Goal: Task Accomplishment & Management: Use online tool/utility

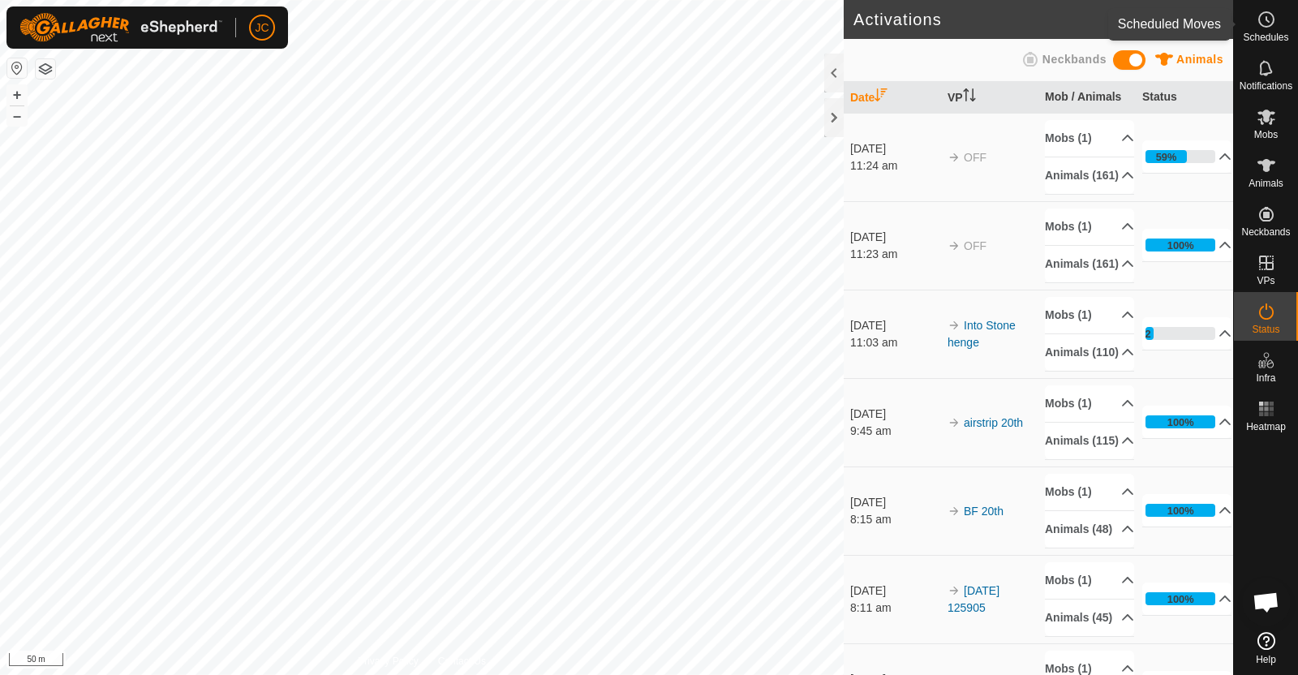
click at [1263, 30] on es-schedule-vp-svg-icon at bounding box center [1266, 19] width 29 height 26
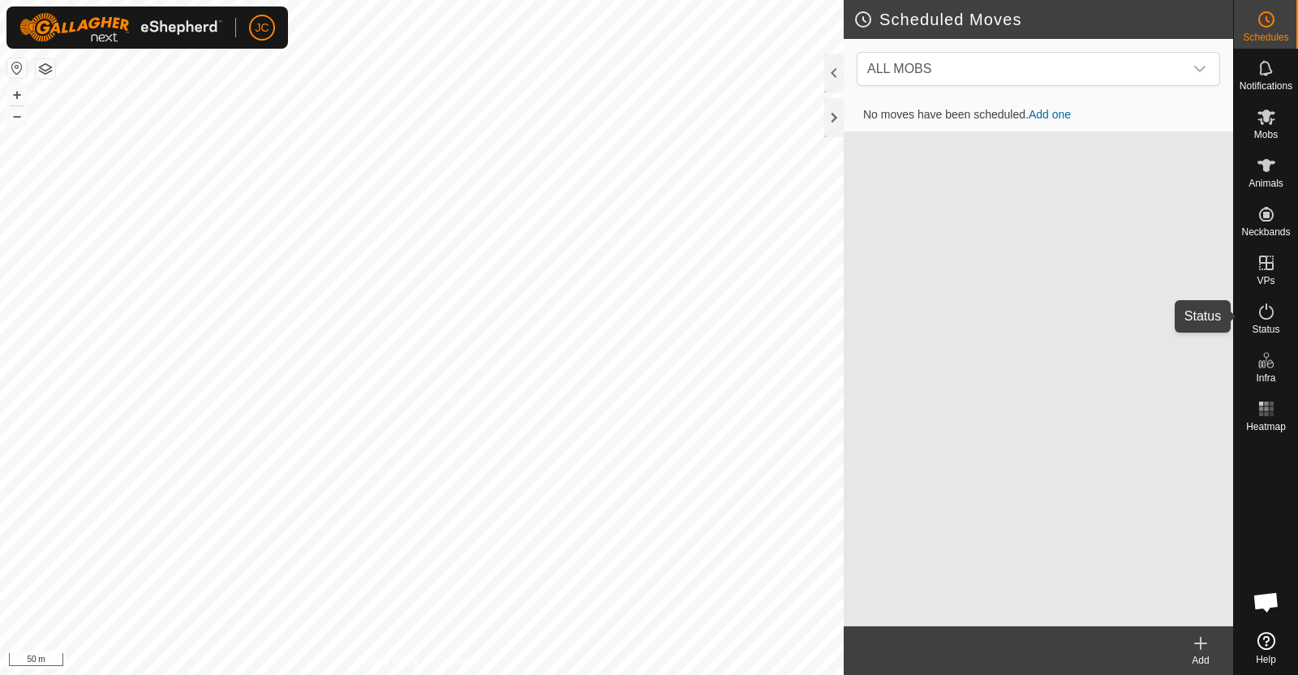
click at [1272, 320] on icon at bounding box center [1266, 311] width 19 height 19
click at [1260, 314] on icon at bounding box center [1266, 311] width 15 height 16
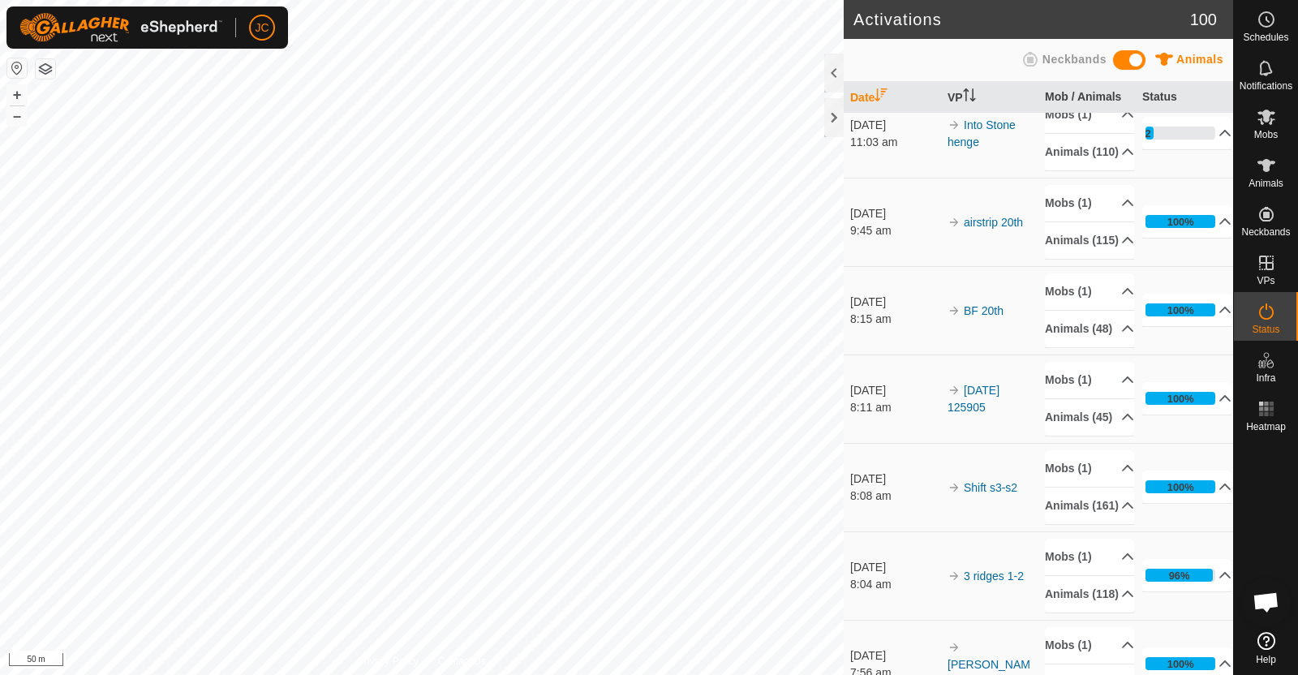
scroll to position [202, 0]
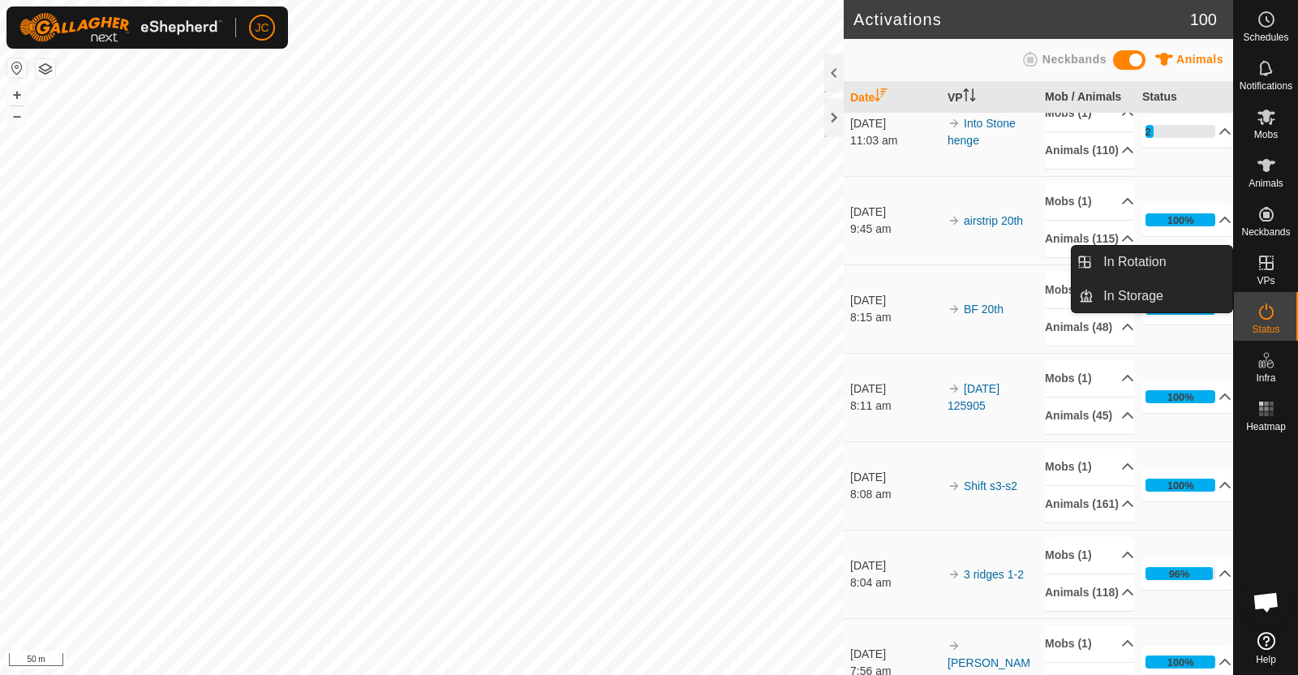
click at [1271, 259] on icon at bounding box center [1266, 262] width 19 height 19
click at [1163, 257] on link "In Rotation" at bounding box center [1163, 262] width 139 height 32
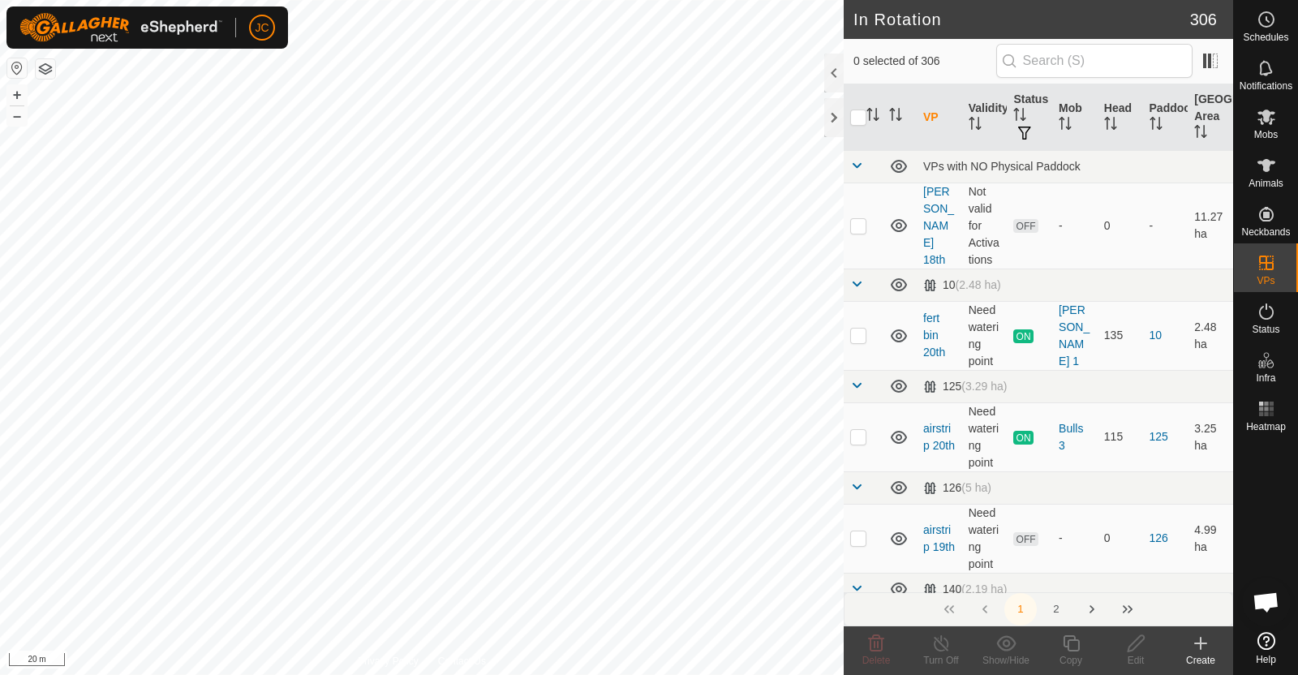
click at [1202, 639] on icon at bounding box center [1200, 643] width 19 height 19
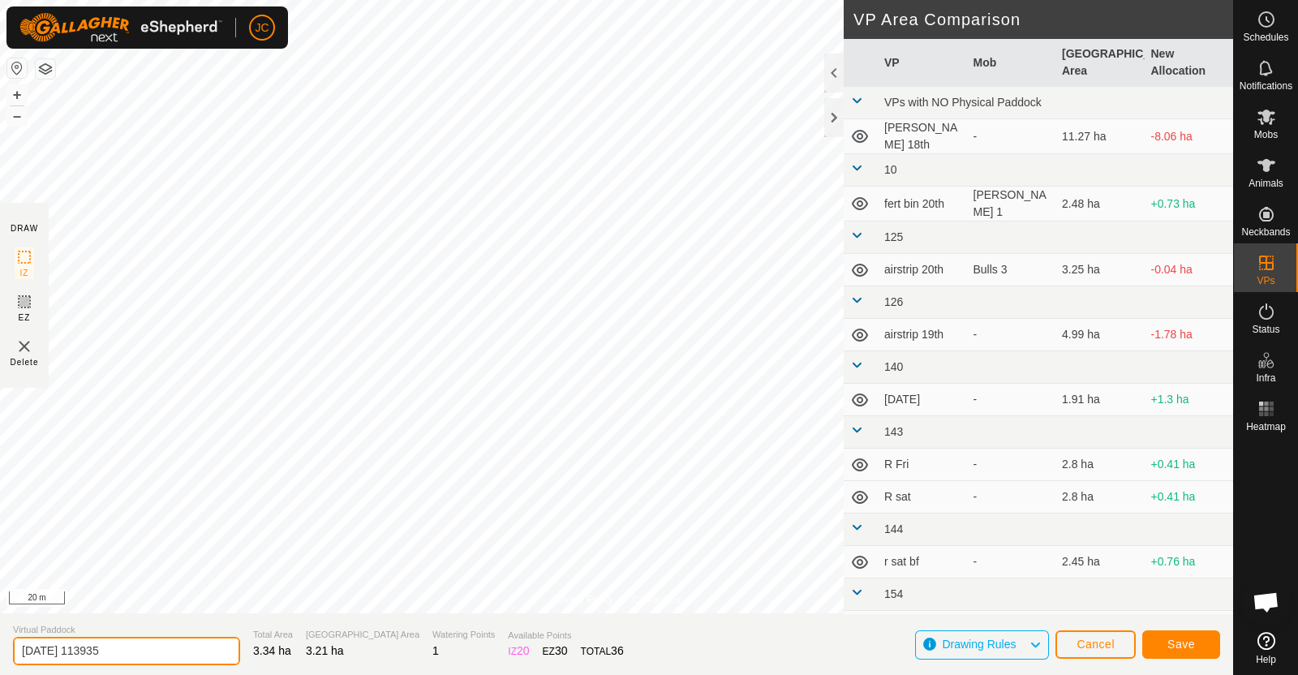
drag, startPoint x: 139, startPoint y: 647, endPoint x: 0, endPoint y: 660, distance: 139.3
click at [0, 660] on section "Virtual Paddock [DATE] 113935 Total Area 3.34 ha Grazing Area 3.21 ha Watering …" at bounding box center [616, 644] width 1233 height 62
type input "BF 20th Back fence"
click at [1192, 638] on span "Save" at bounding box center [1181, 644] width 28 height 13
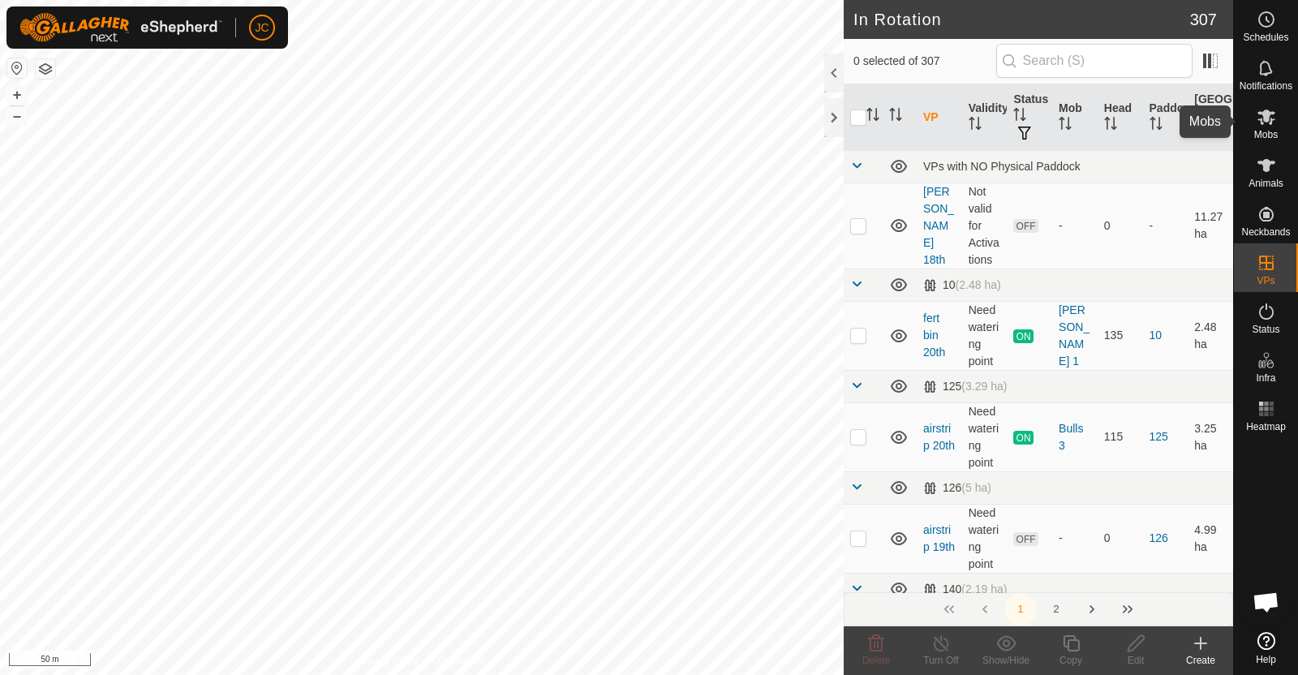
click at [1271, 123] on icon at bounding box center [1267, 117] width 18 height 15
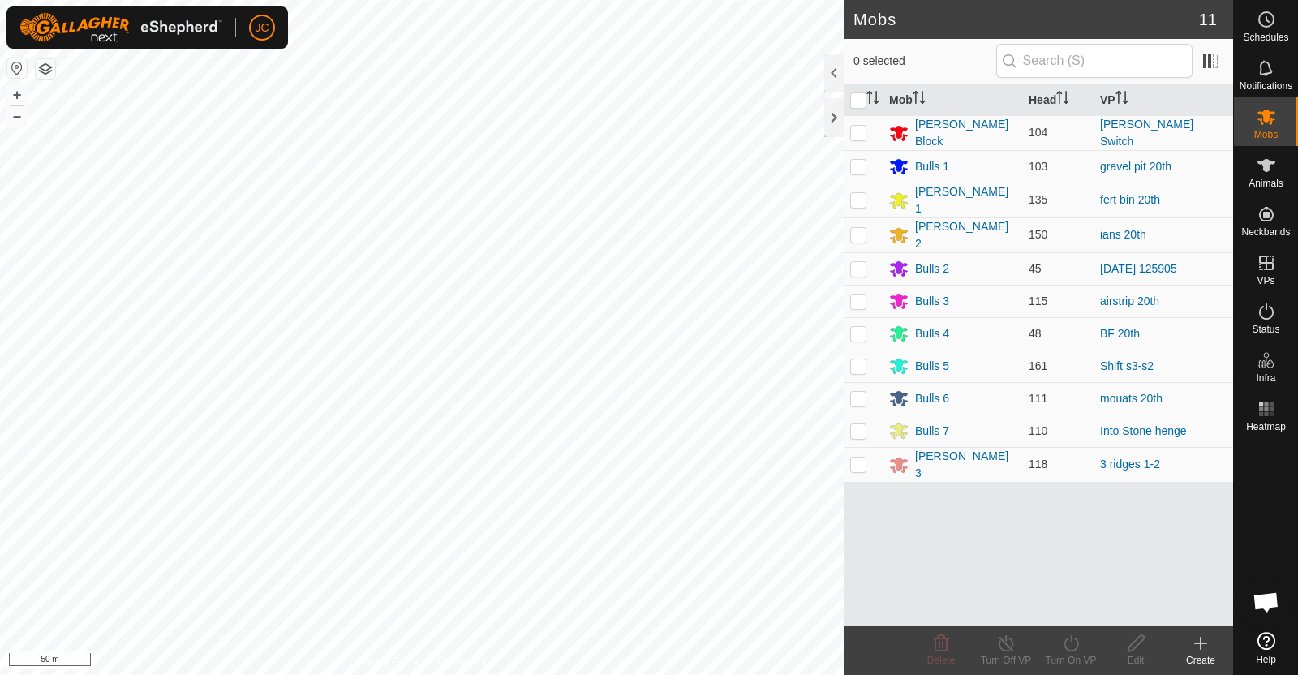
click at [859, 327] on p-checkbox at bounding box center [858, 333] width 16 height 13
checkbox input "true"
click at [1061, 639] on icon at bounding box center [1071, 643] width 20 height 19
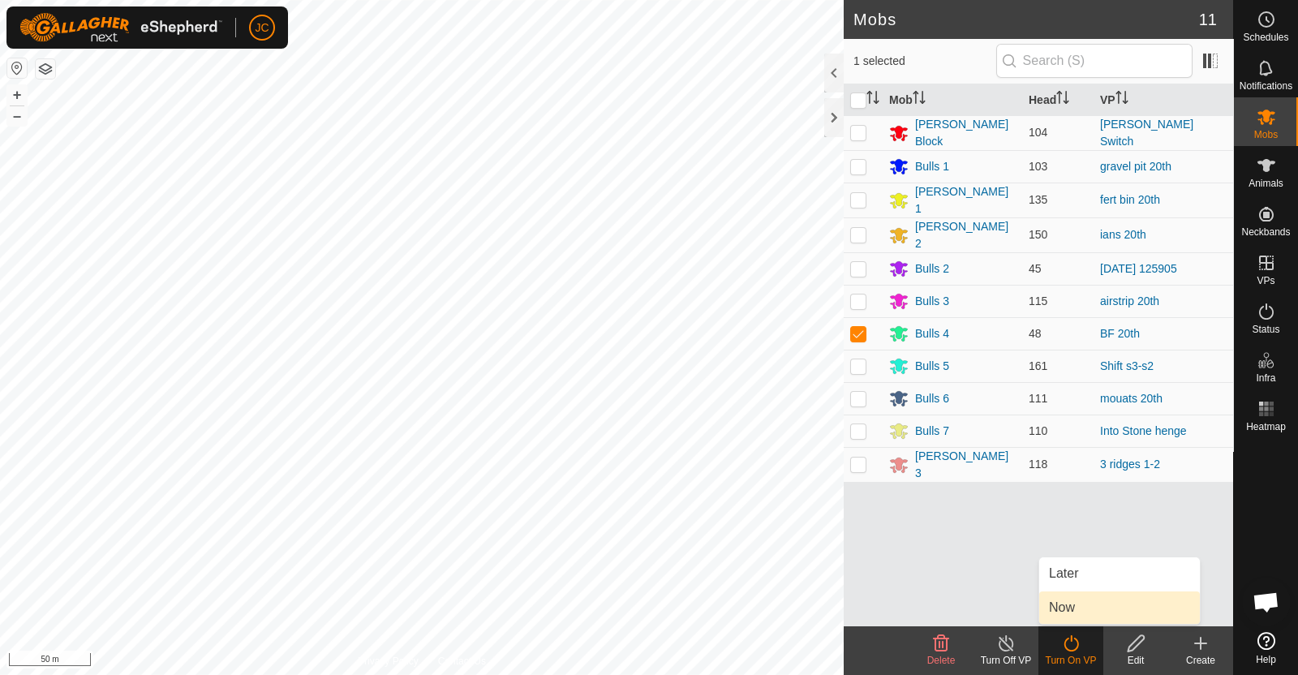
click at [1061, 621] on link "Now" at bounding box center [1119, 607] width 161 height 32
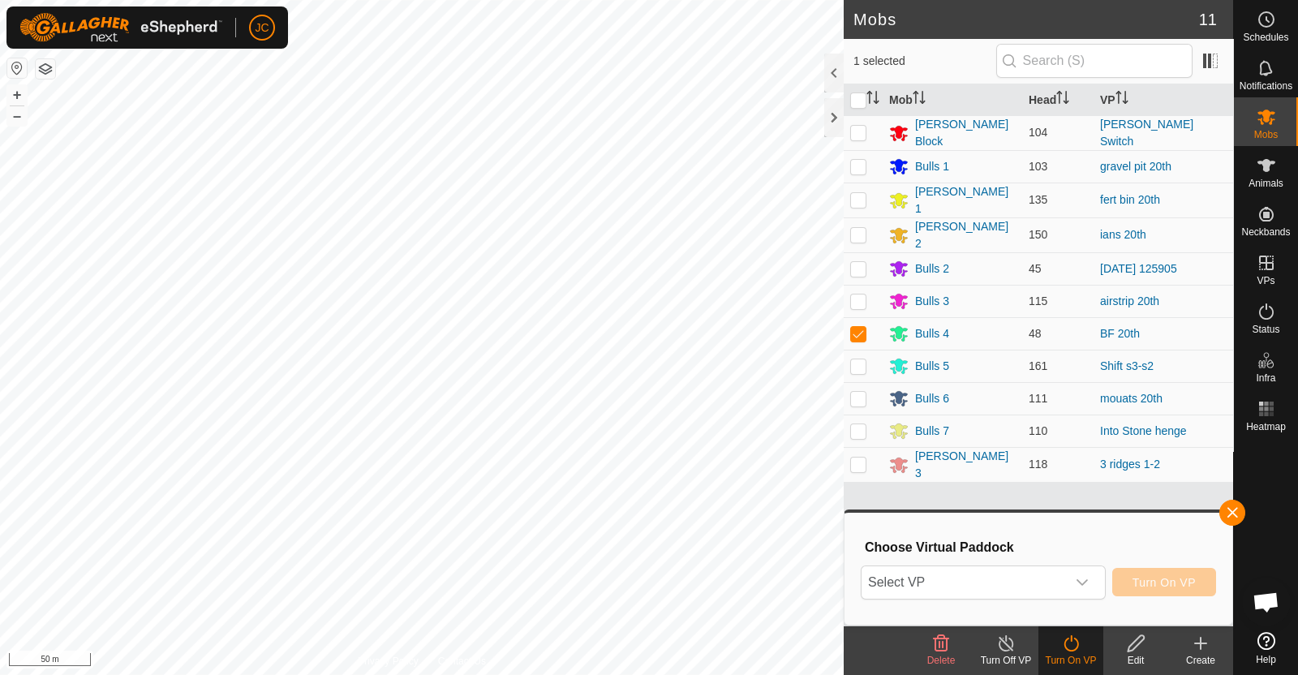
click at [1020, 591] on span "Select VP" at bounding box center [964, 582] width 204 height 32
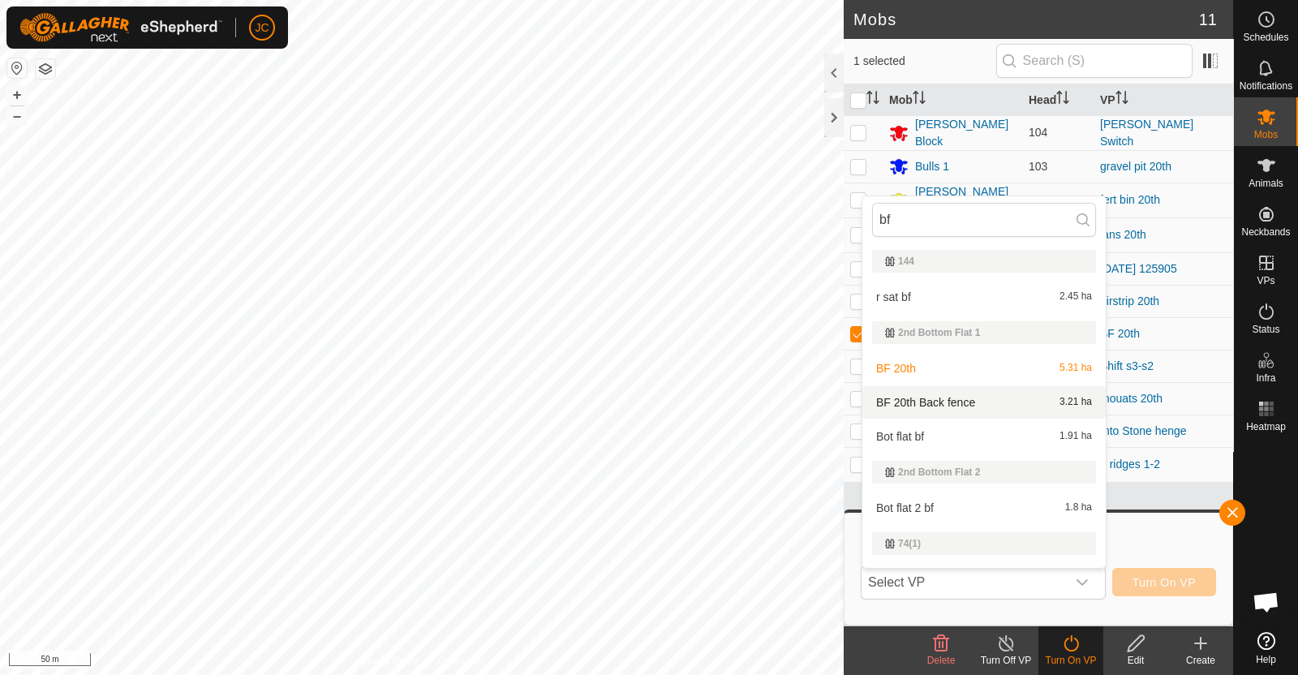
type input "bf"
click at [935, 399] on li "BF 20th Back fence 3.21 ha" at bounding box center [983, 402] width 243 height 32
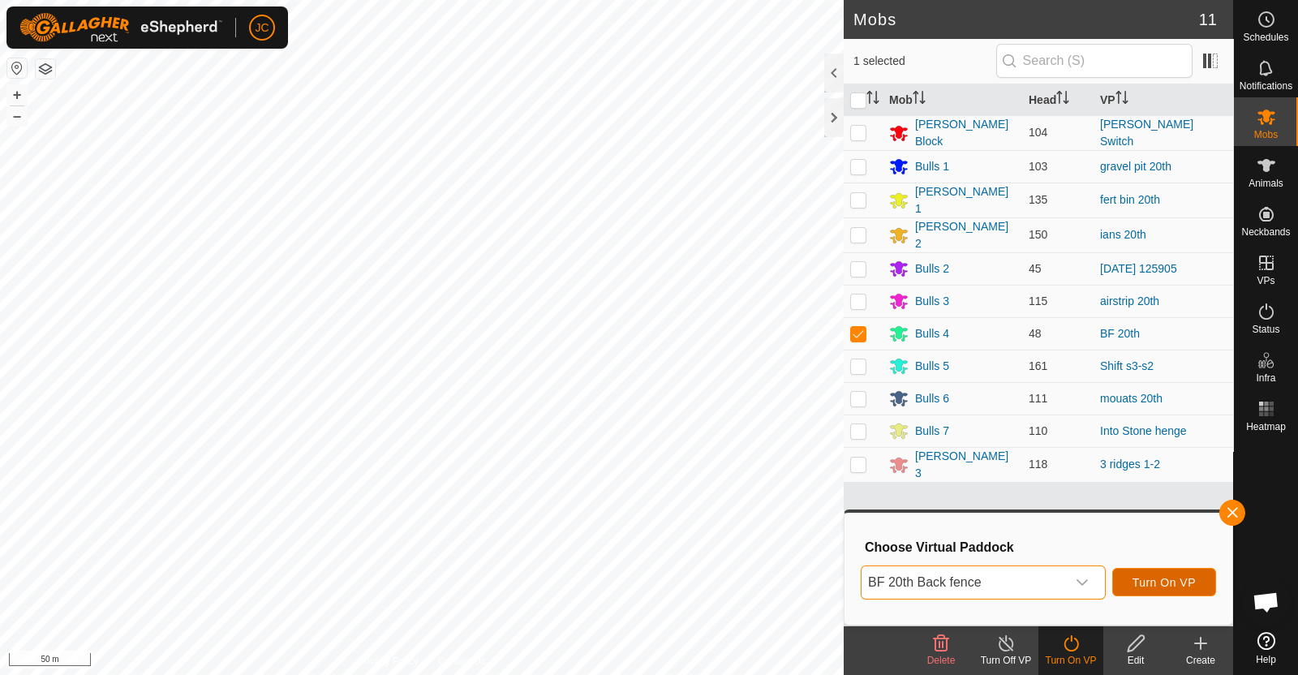
click at [1183, 582] on span "Turn On VP" at bounding box center [1164, 582] width 63 height 13
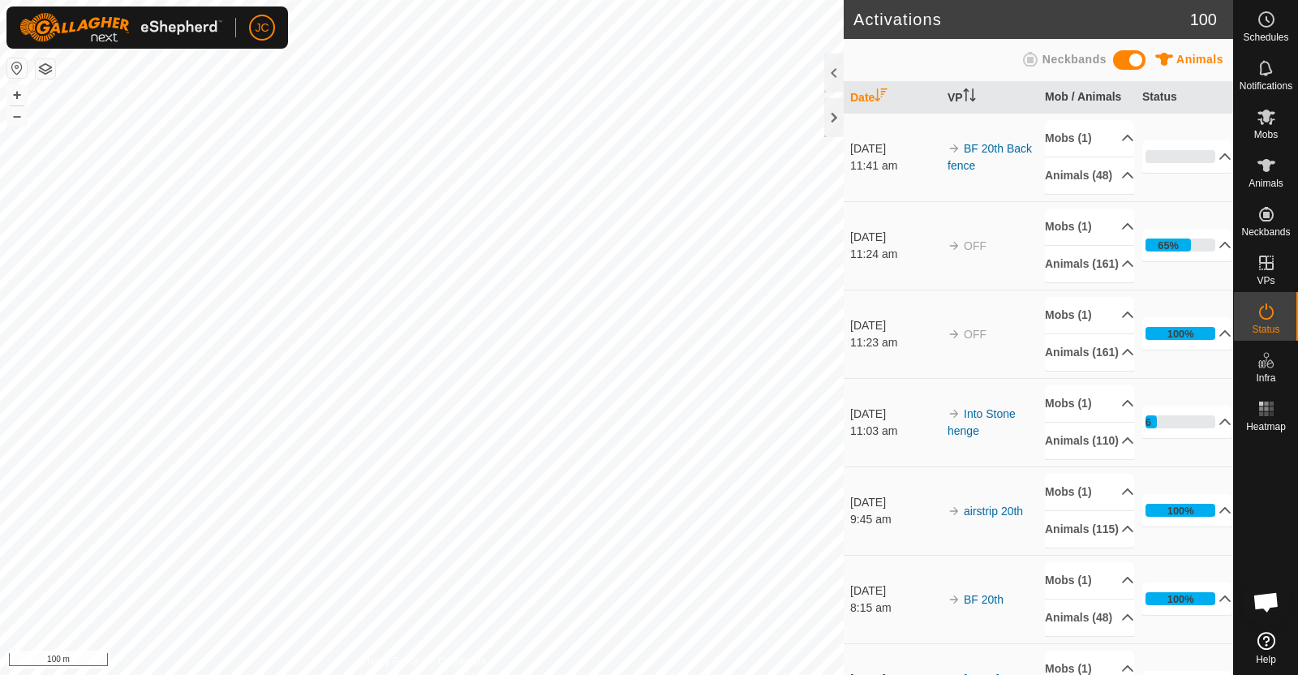
click at [1103, 245] on p-accordion-header "Mobs (1)" at bounding box center [1089, 227] width 89 height 37
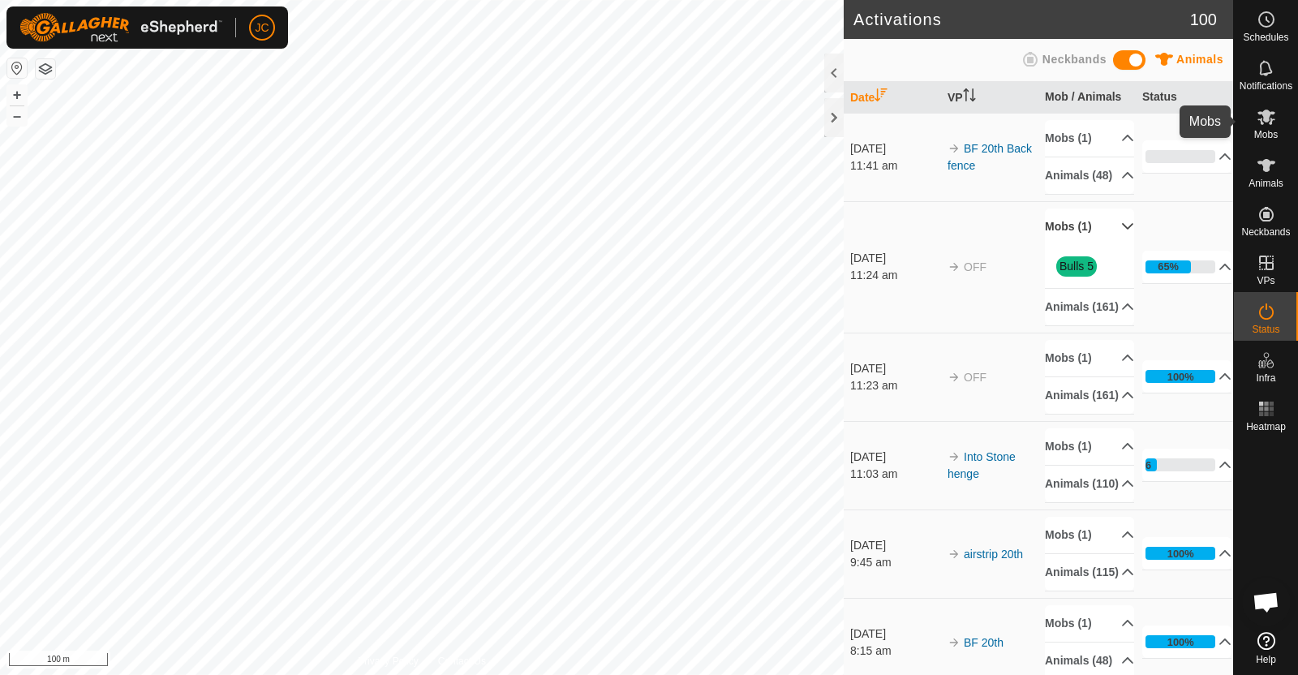
click at [1262, 123] on icon at bounding box center [1267, 117] width 18 height 15
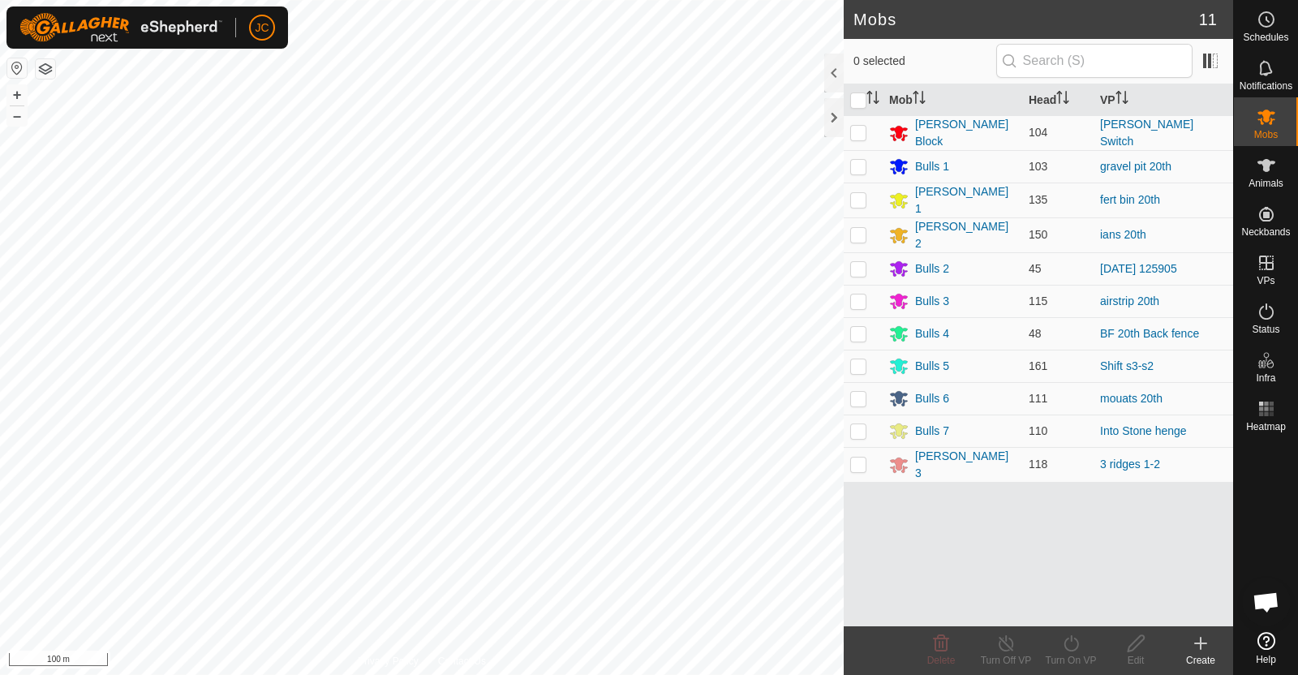
click at [860, 359] on p-checkbox at bounding box center [858, 365] width 16 height 13
checkbox input "true"
click at [1077, 650] on icon at bounding box center [1071, 643] width 20 height 19
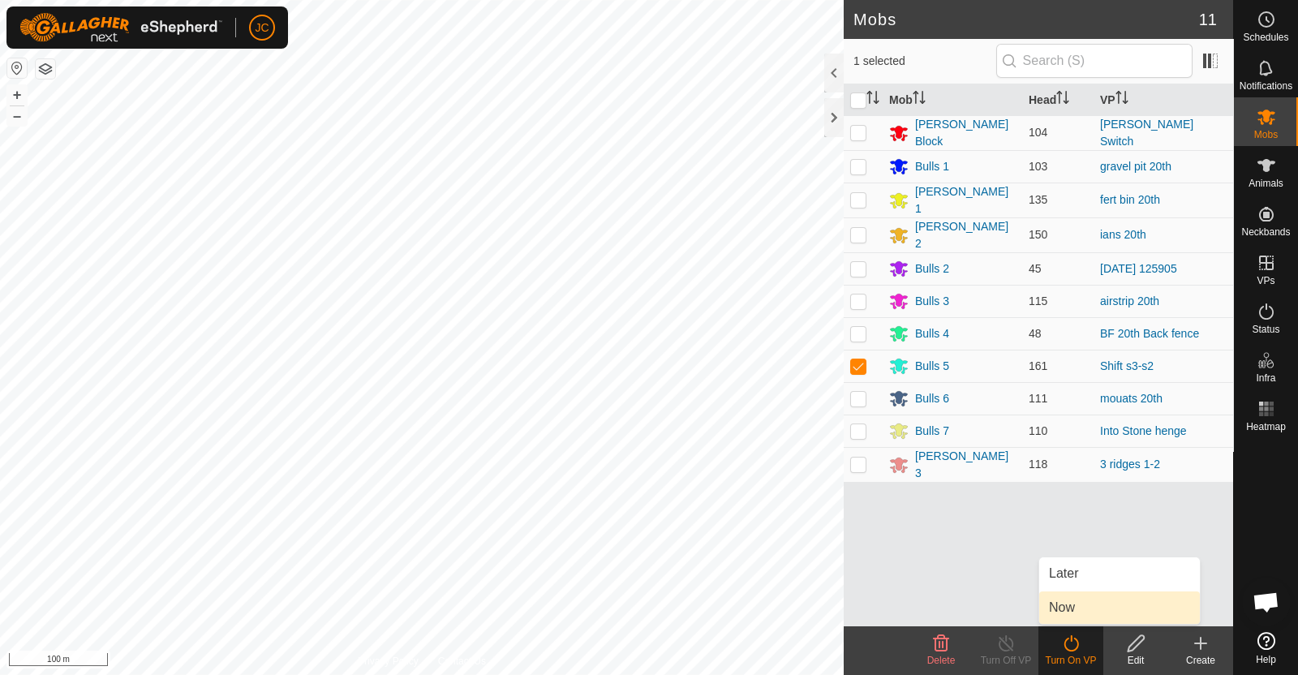
click at [1064, 610] on link "Now" at bounding box center [1119, 607] width 161 height 32
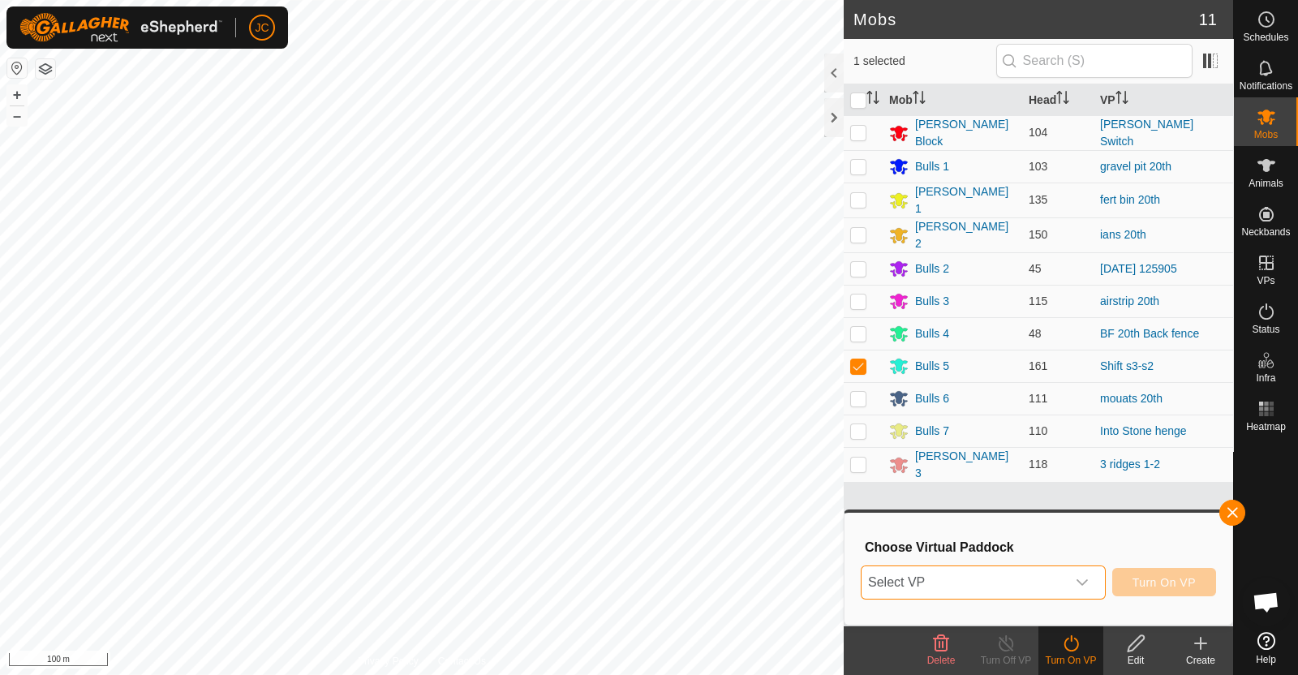
click at [1051, 586] on span "Select VP" at bounding box center [964, 582] width 204 height 32
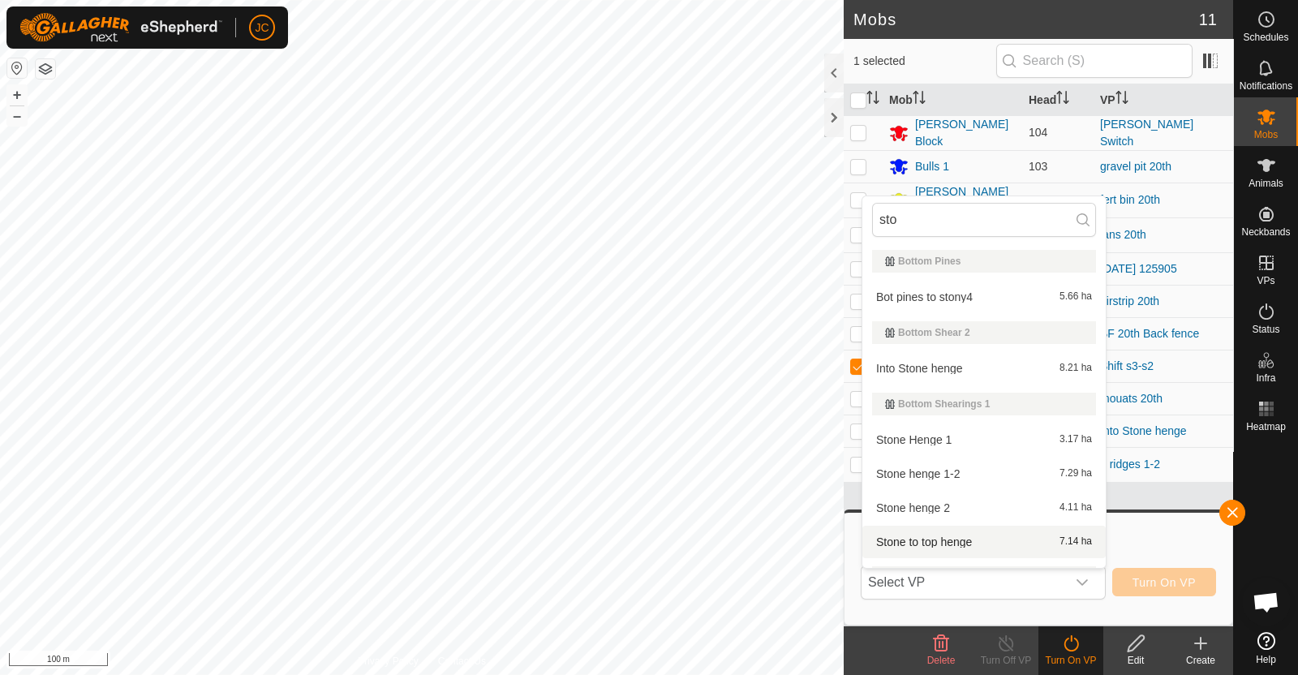
type input "sto"
click at [1131, 529] on div "Choose Virtual Paddock Select VP sto Bottom Pines Bot pines to stony4 5.66 ha B…" at bounding box center [1038, 568] width 368 height 92
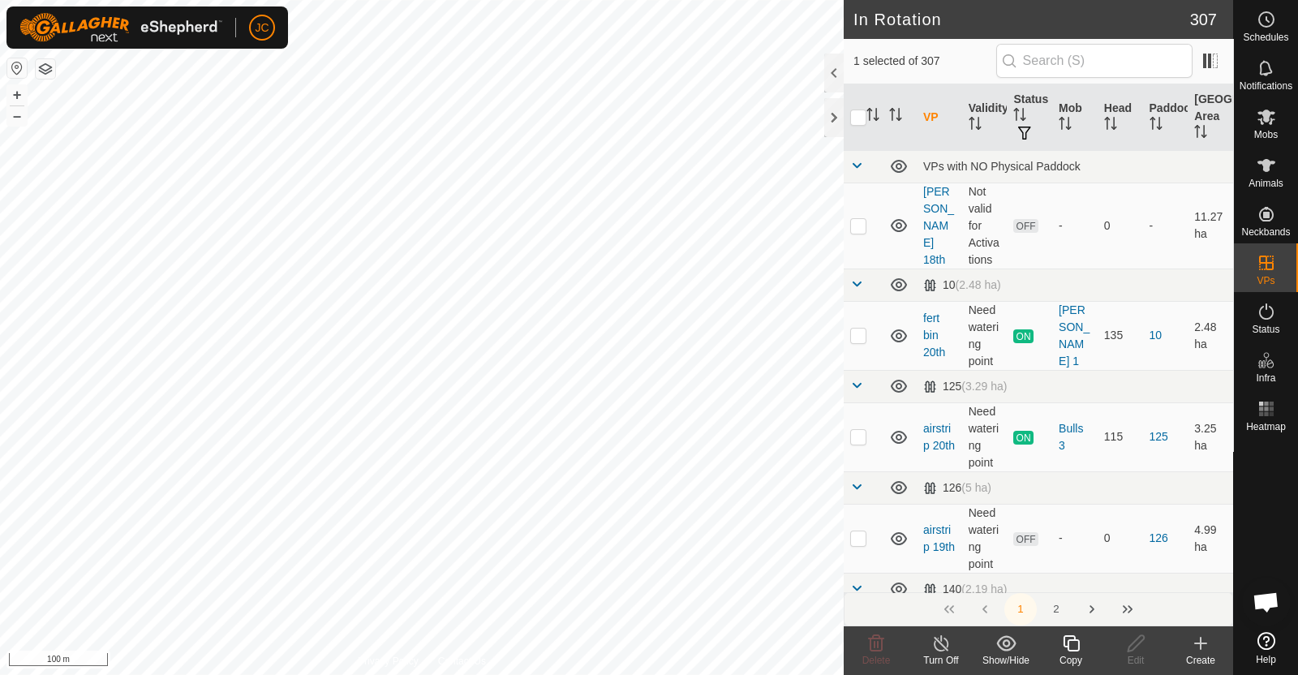
click at [929, 121] on th "VP" at bounding box center [939, 117] width 45 height 67
click at [929, 112] on th "VP" at bounding box center [939, 117] width 45 height 67
click at [939, 121] on icon "Activate to sort" at bounding box center [945, 114] width 12 height 13
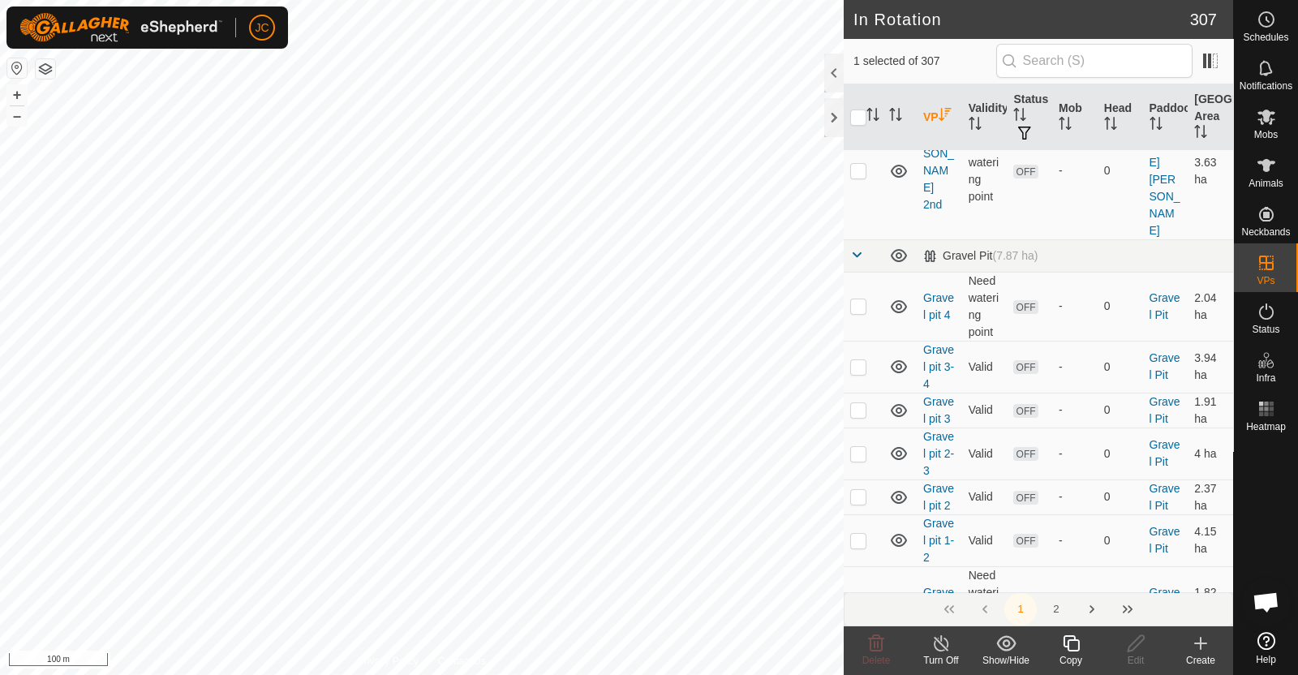
scroll to position [11476, 0]
click at [939, 121] on icon "Activate to sort" at bounding box center [945, 114] width 13 height 13
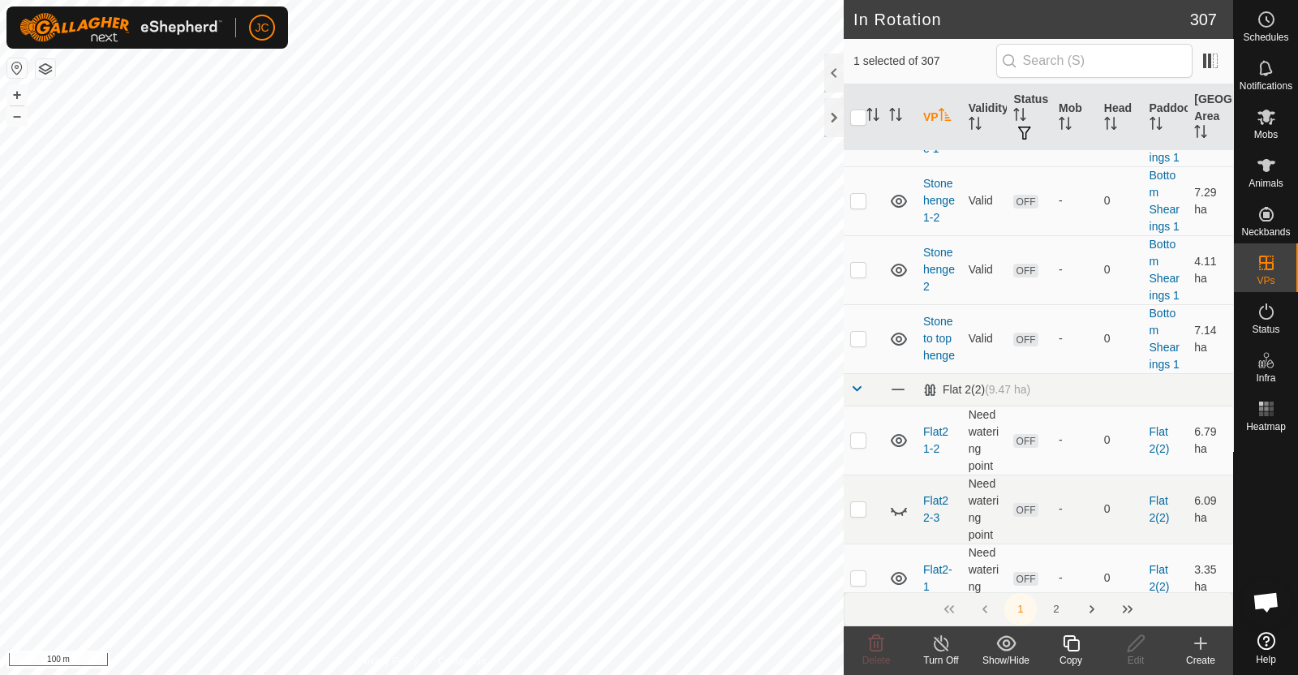
scroll to position [9131, 0]
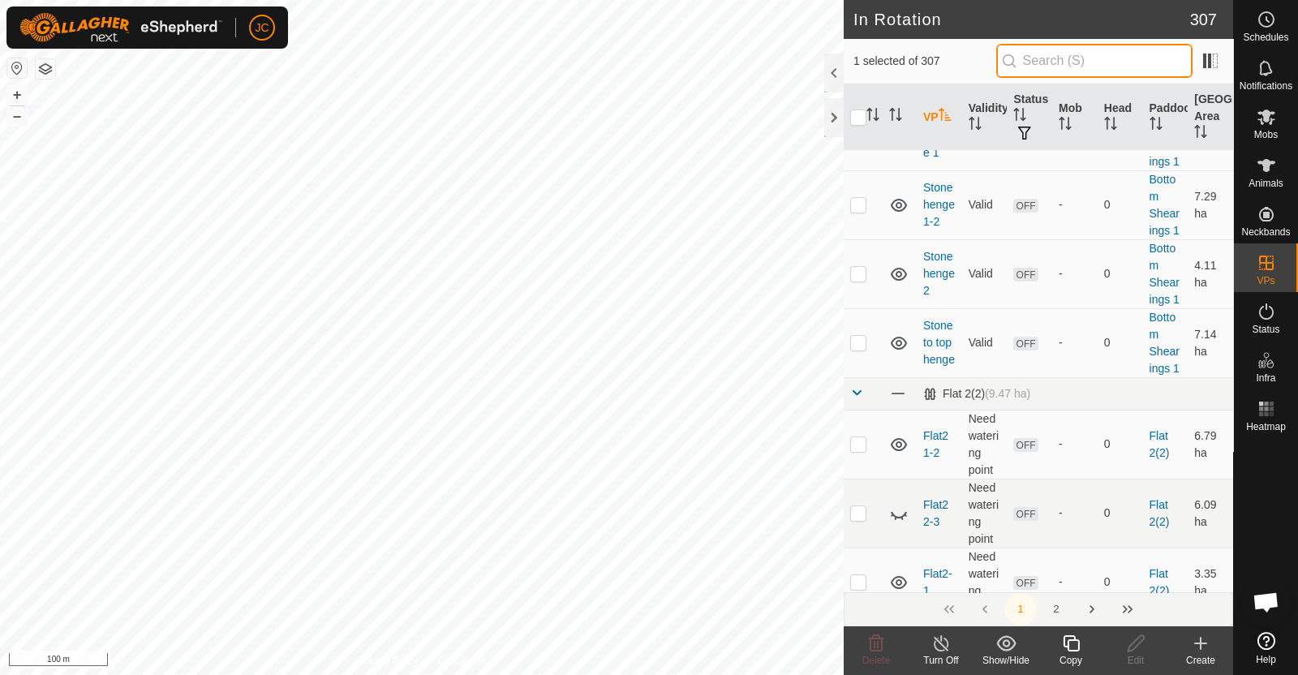
click at [1109, 50] on input "text" at bounding box center [1094, 61] width 196 height 34
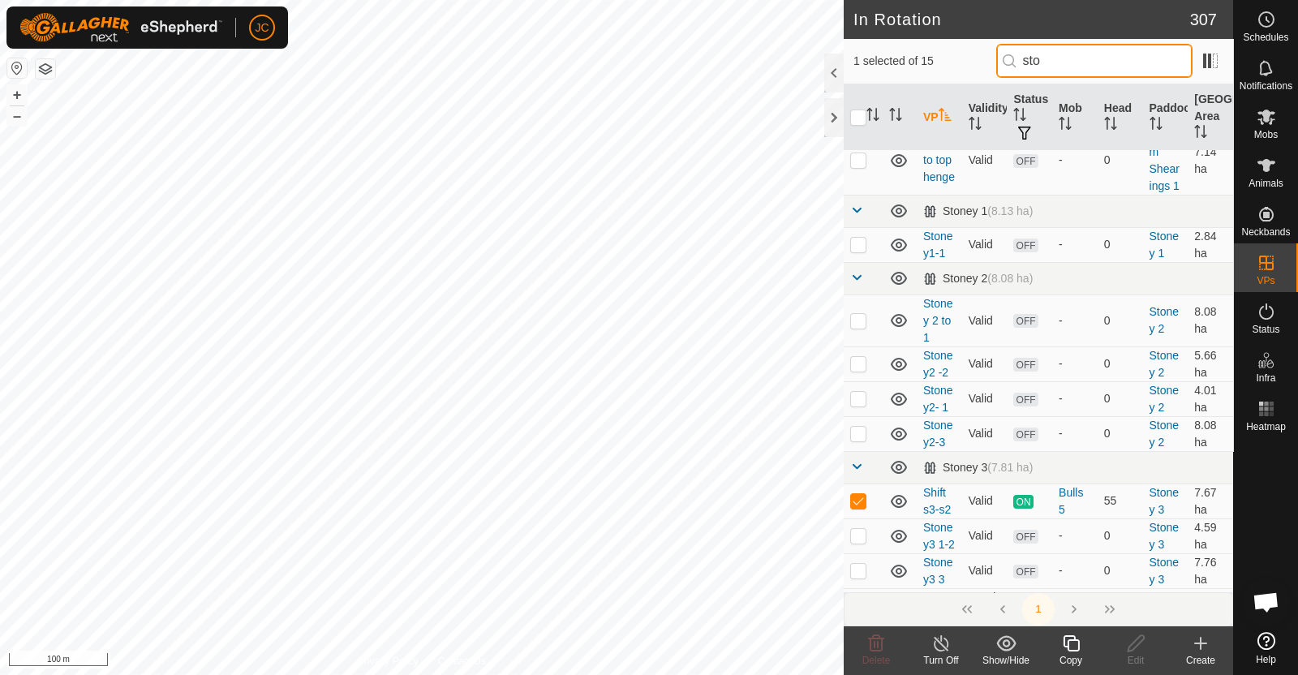
scroll to position [631, 0]
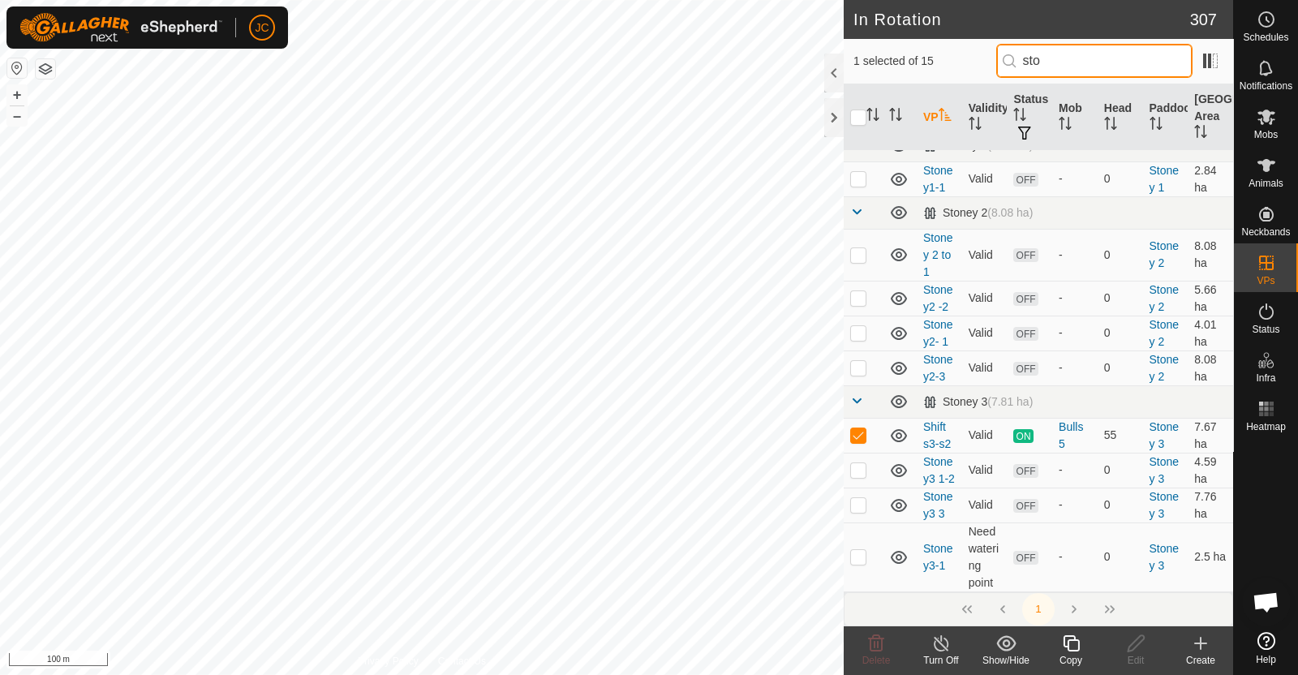
type input "sto"
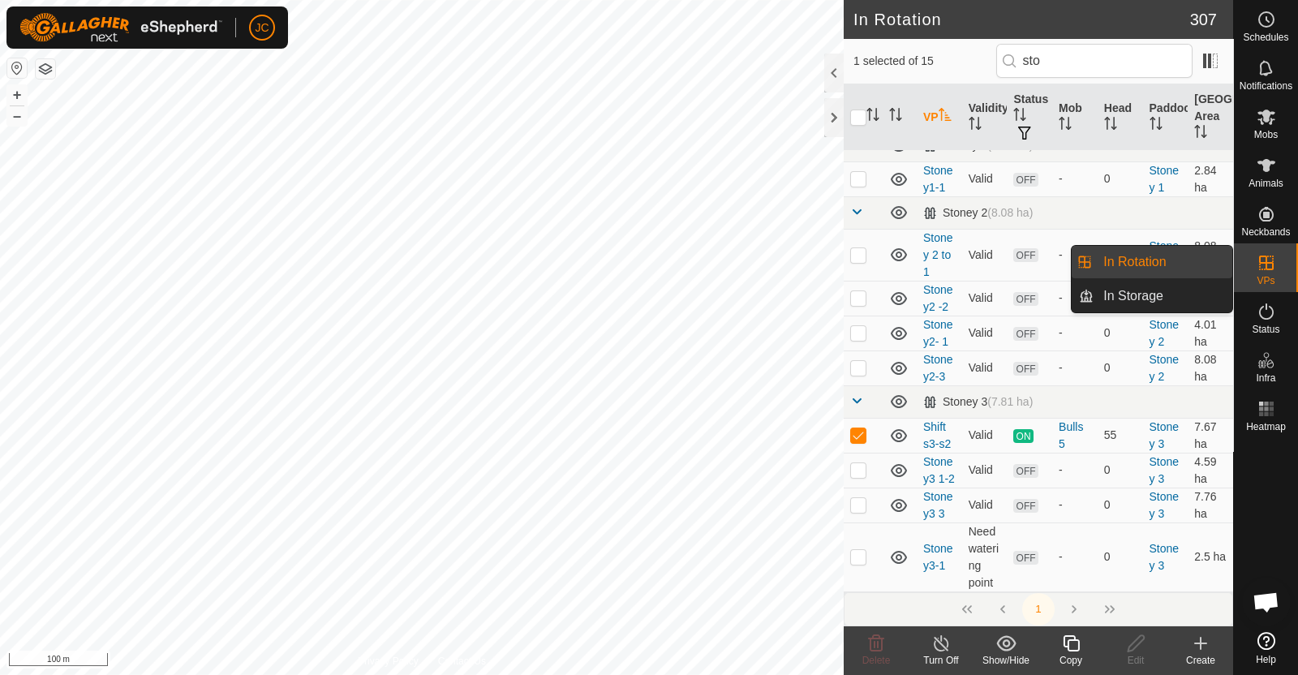
scroll to position [0, 0]
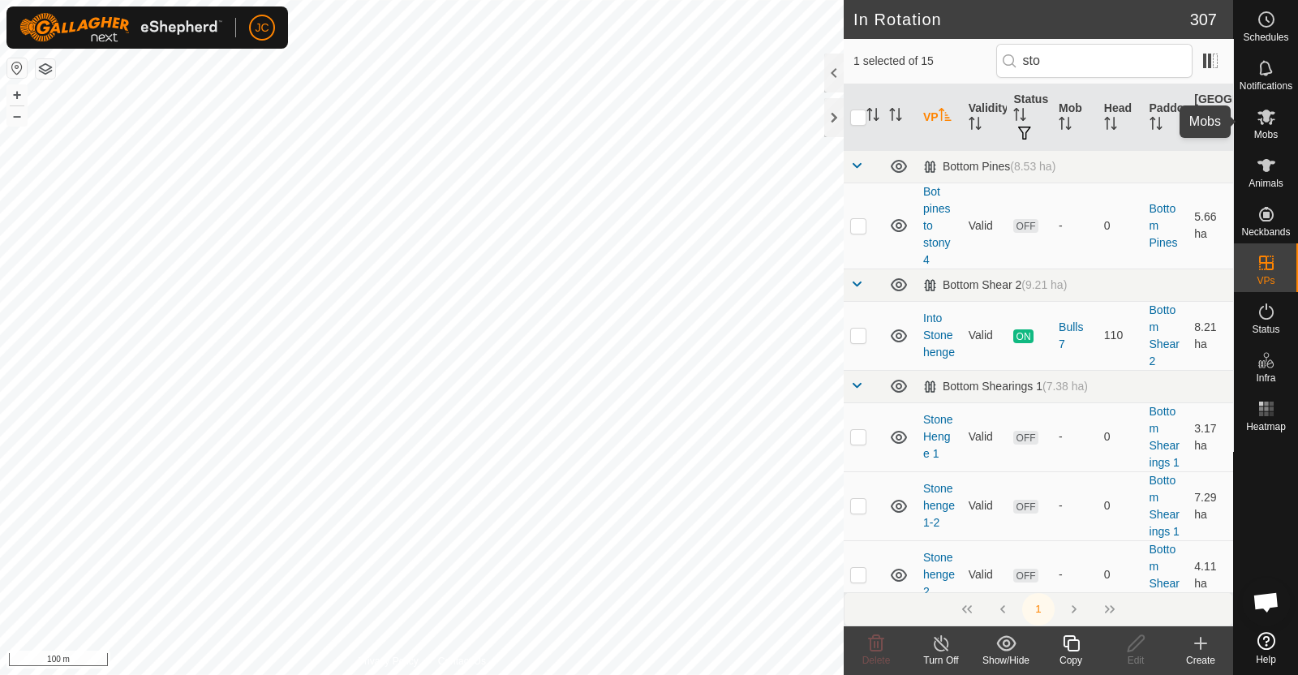
click at [1279, 122] on es-mob-svg-icon at bounding box center [1266, 117] width 29 height 26
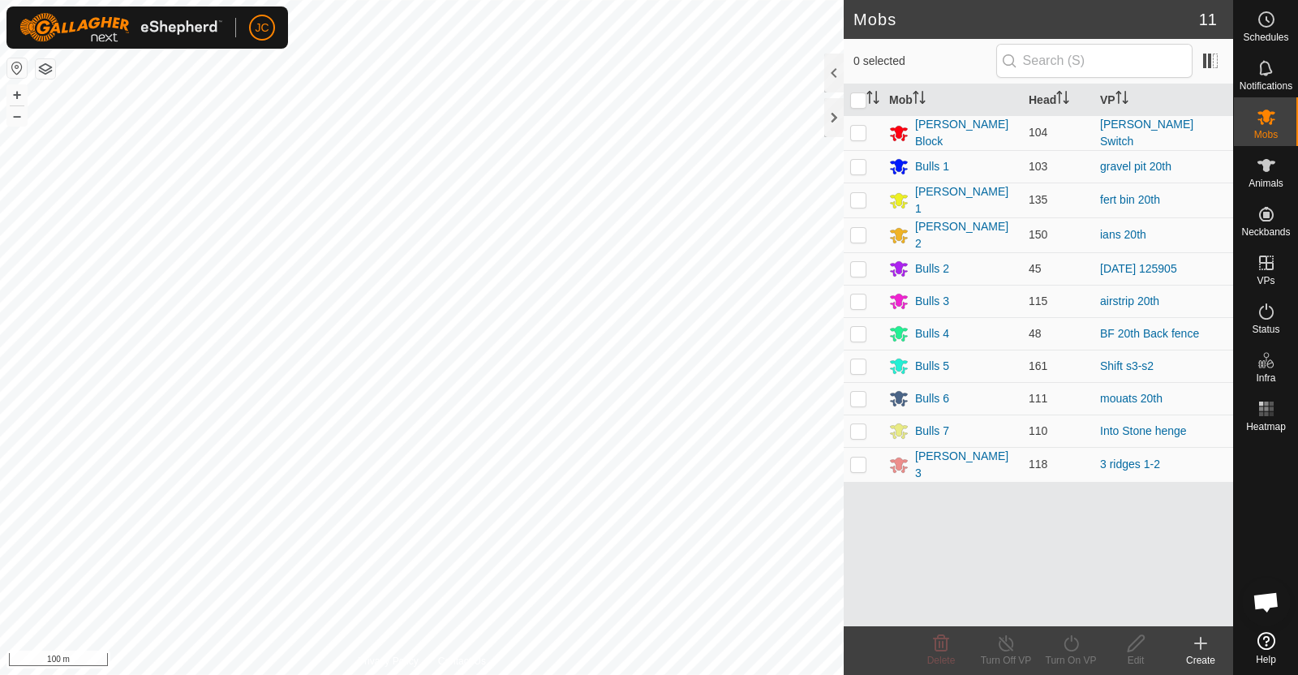
click at [856, 361] on p-checkbox at bounding box center [858, 365] width 16 height 13
checkbox input "true"
click at [1075, 646] on icon at bounding box center [1071, 643] width 20 height 19
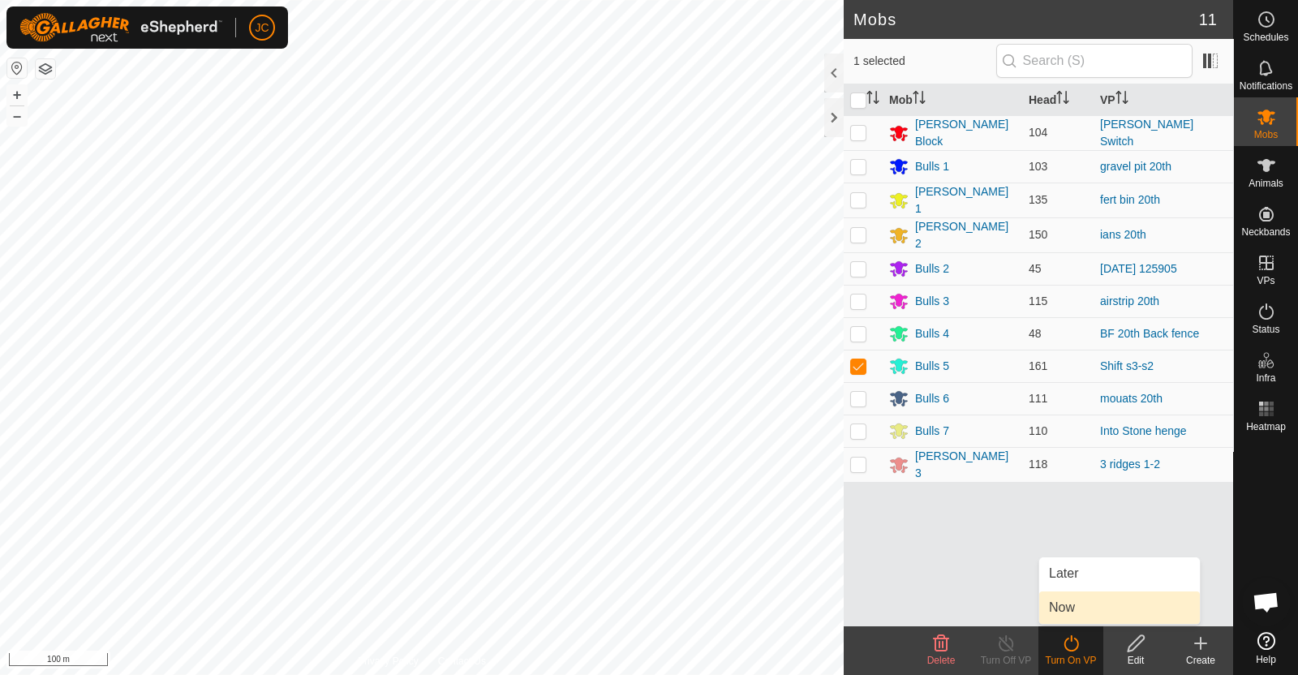
click at [1071, 617] on link "Now" at bounding box center [1119, 607] width 161 height 32
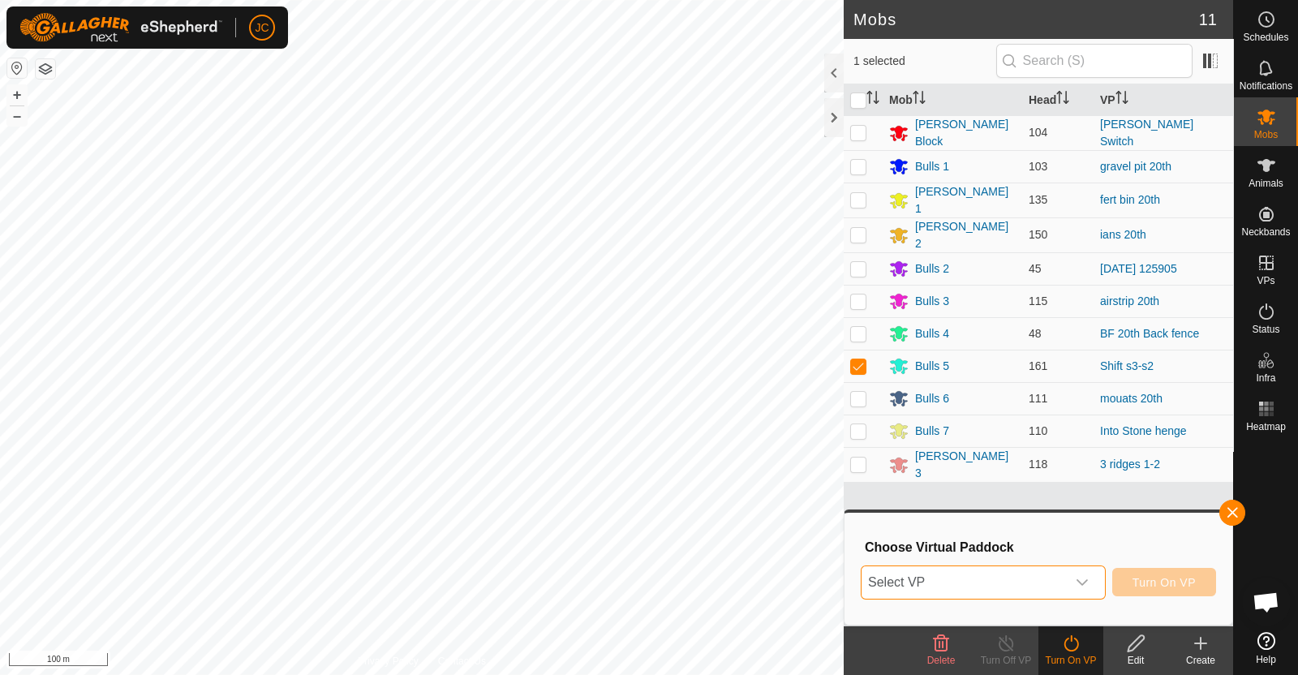
click at [1043, 587] on span "Select VP" at bounding box center [964, 582] width 204 height 32
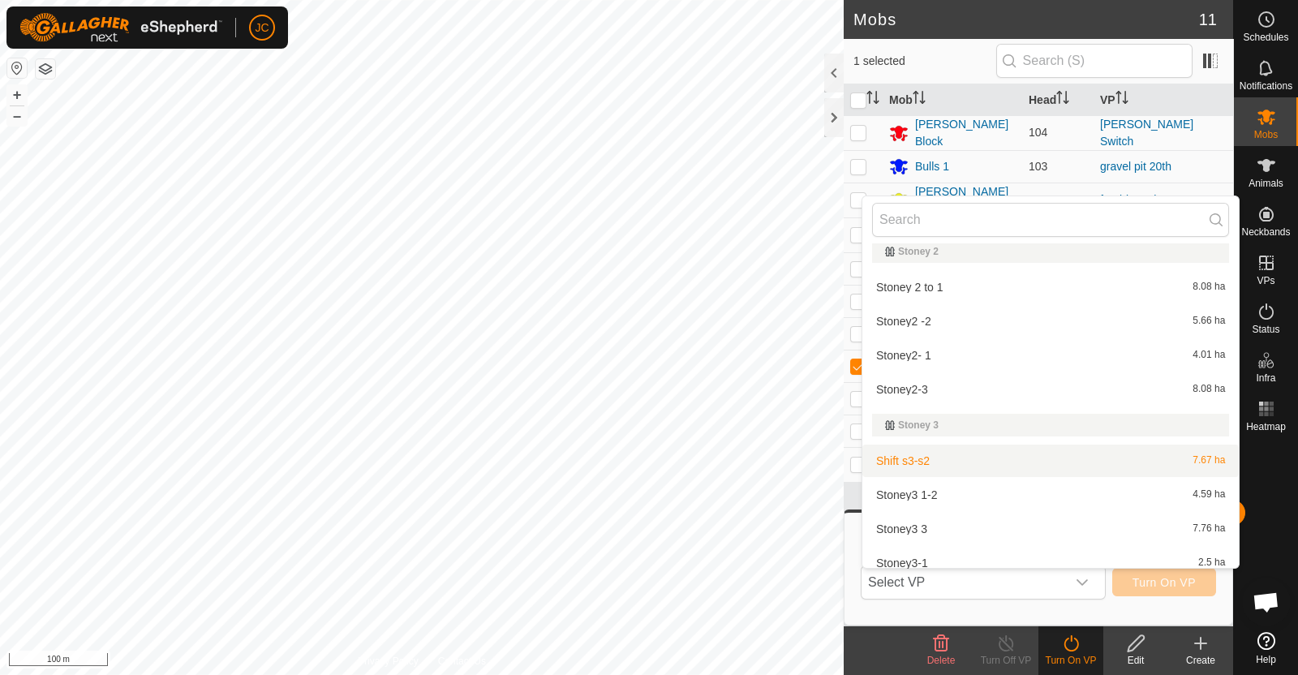
scroll to position [10648, 0]
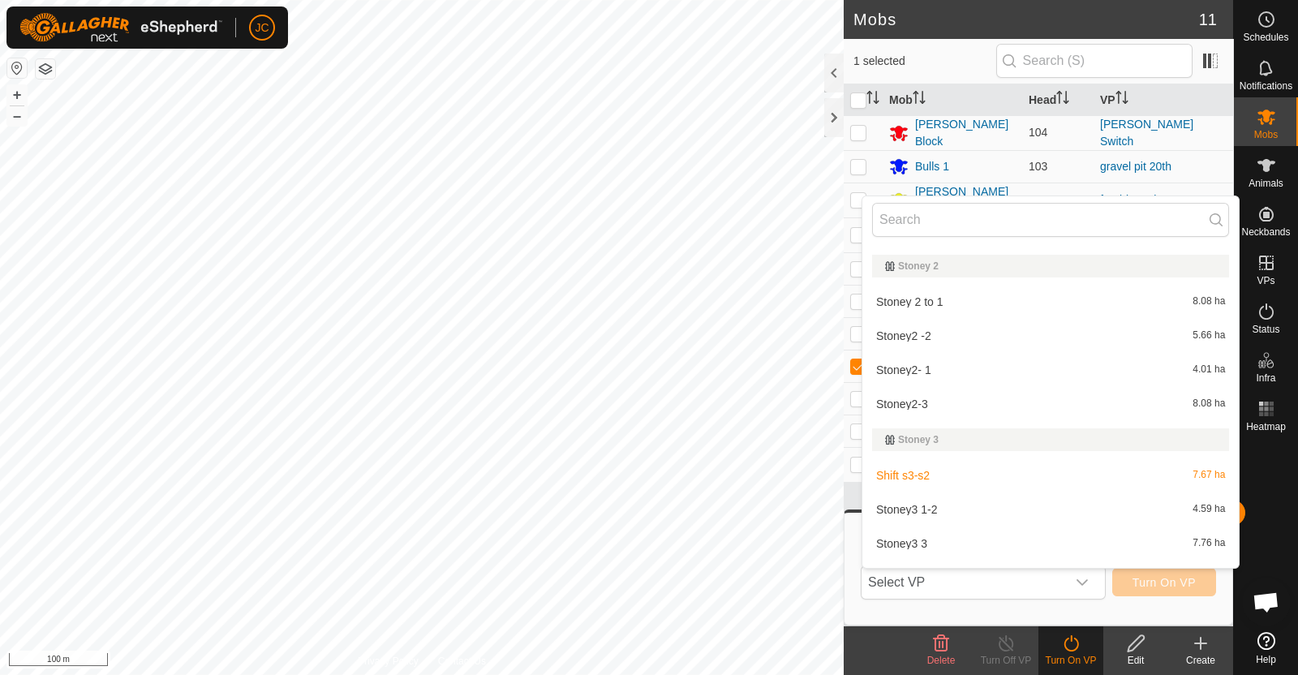
click at [948, 472] on li "Shift s3-s2 7.67 ha" at bounding box center [1050, 475] width 376 height 32
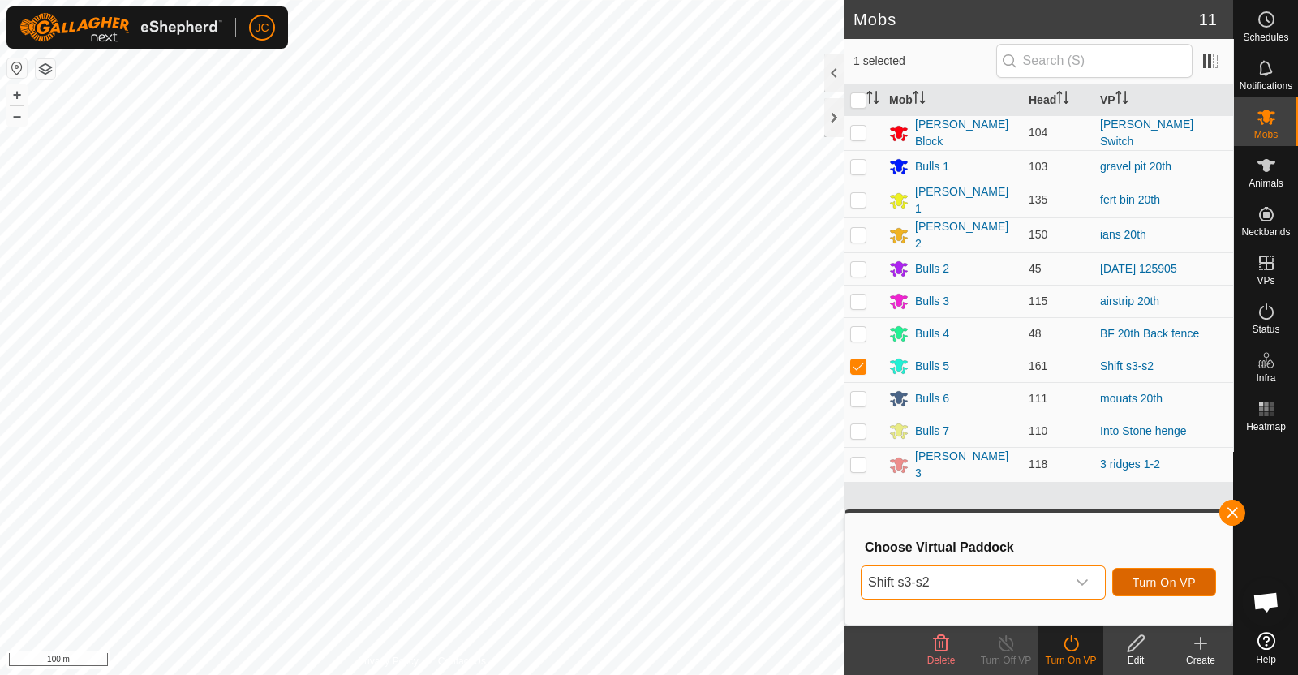
click at [1159, 585] on span "Turn On VP" at bounding box center [1164, 582] width 63 height 13
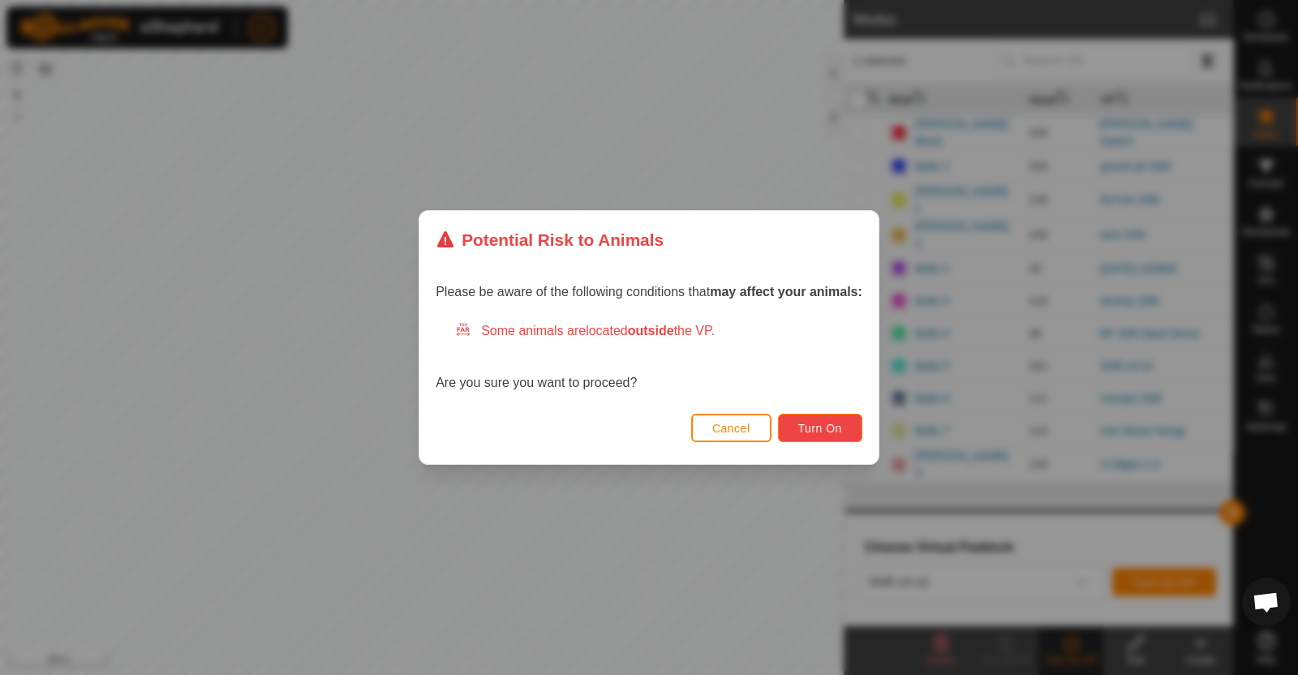
click at [803, 428] on span "Turn On" at bounding box center [820, 428] width 44 height 13
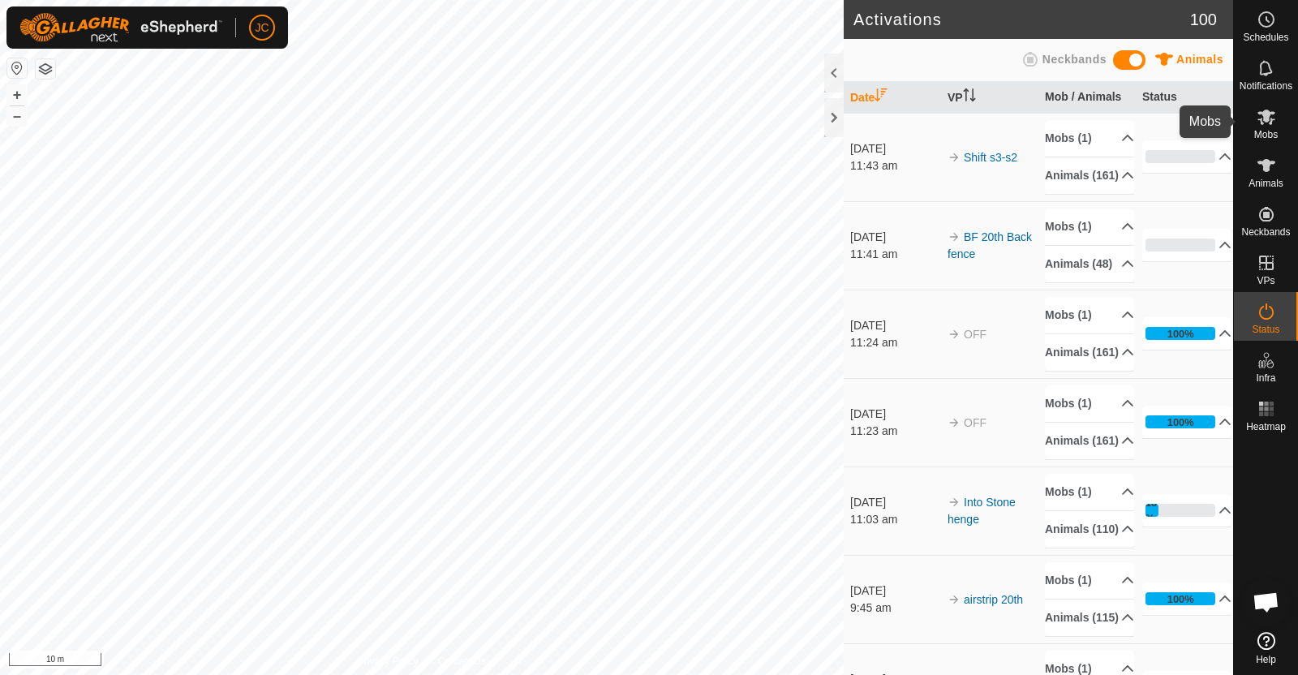
click at [1267, 131] on span "Mobs" at bounding box center [1266, 135] width 24 height 10
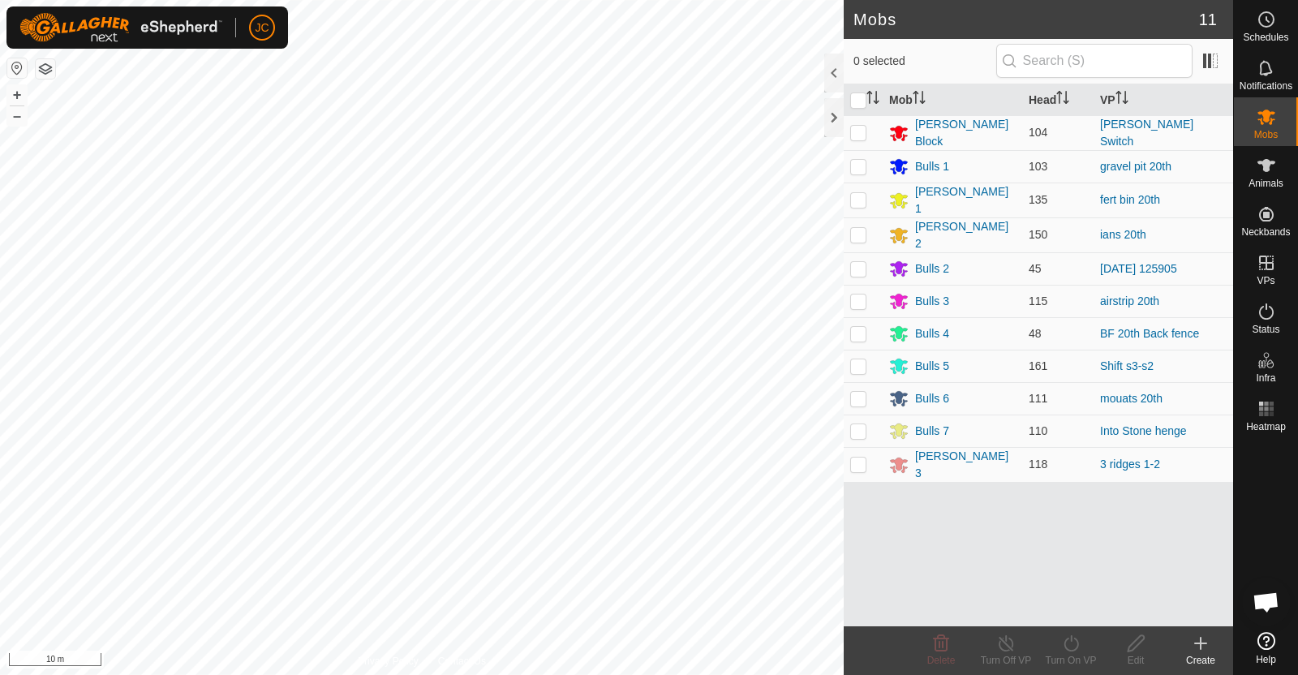
click at [852, 359] on p-checkbox at bounding box center [858, 365] width 16 height 13
checkbox input "true"
click at [1006, 651] on icon at bounding box center [1006, 643] width 20 height 19
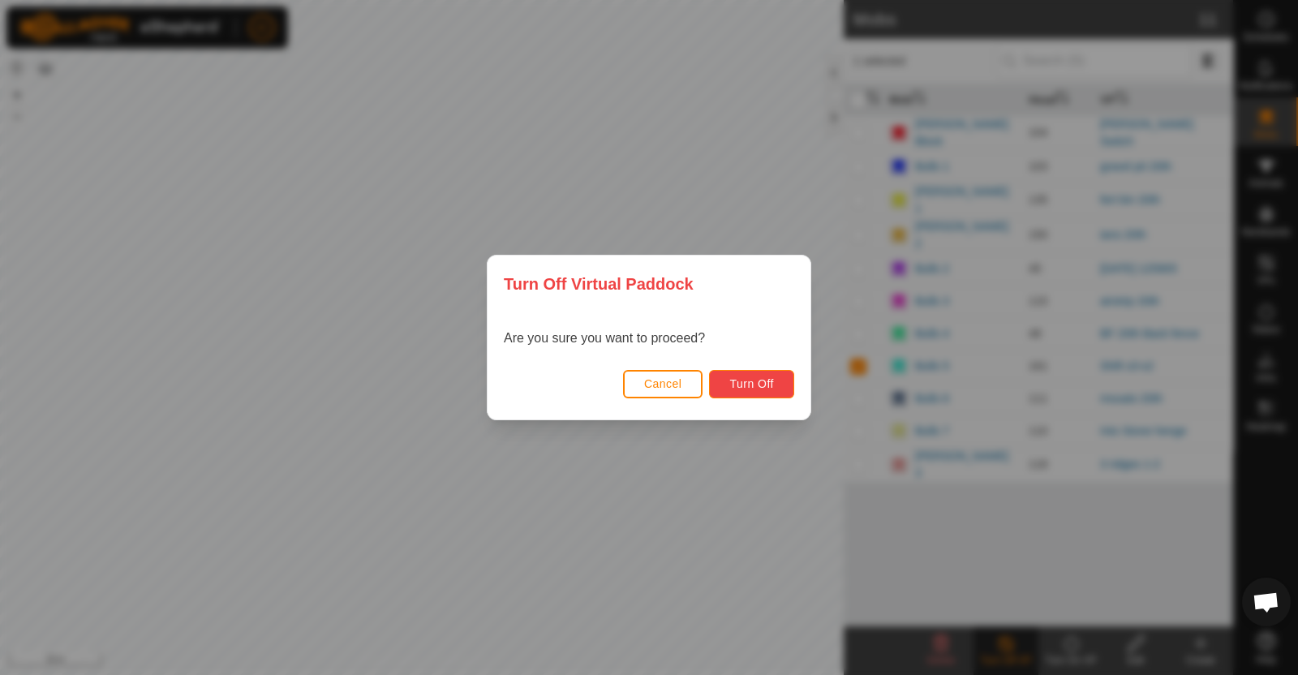
click at [768, 370] on button "Turn Off" at bounding box center [751, 384] width 85 height 28
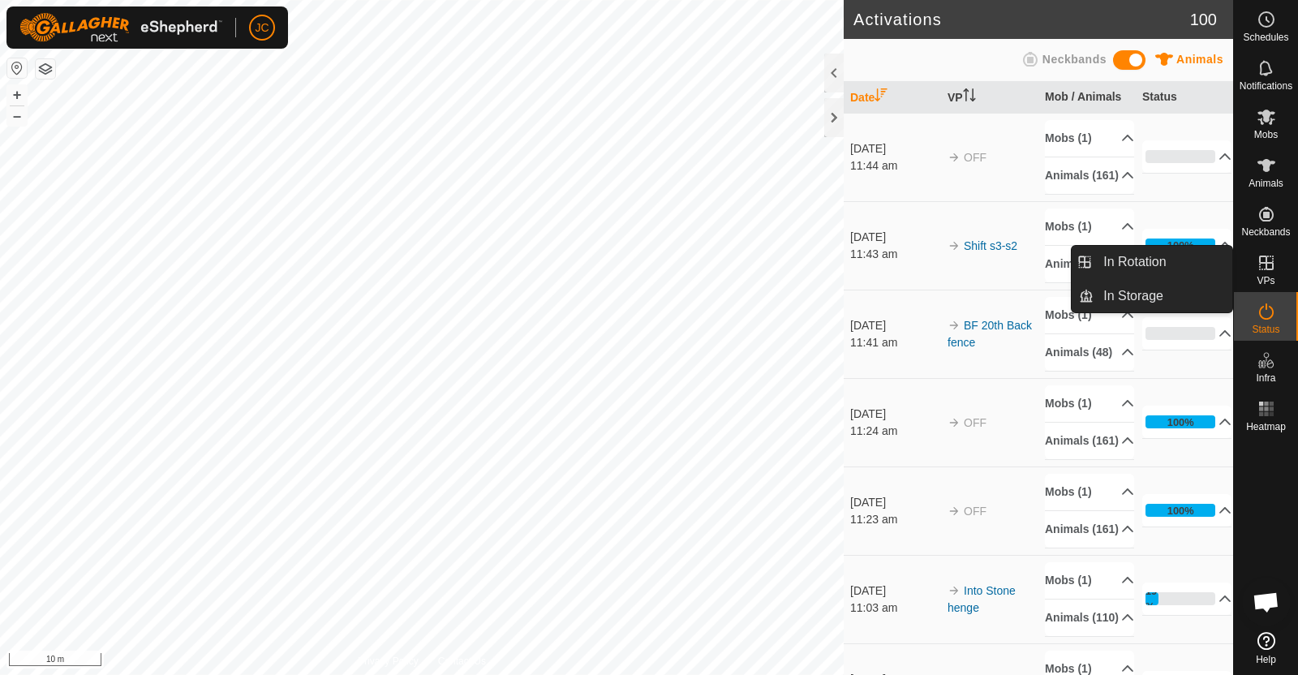
click at [1194, 258] on link "In Rotation" at bounding box center [1163, 262] width 139 height 32
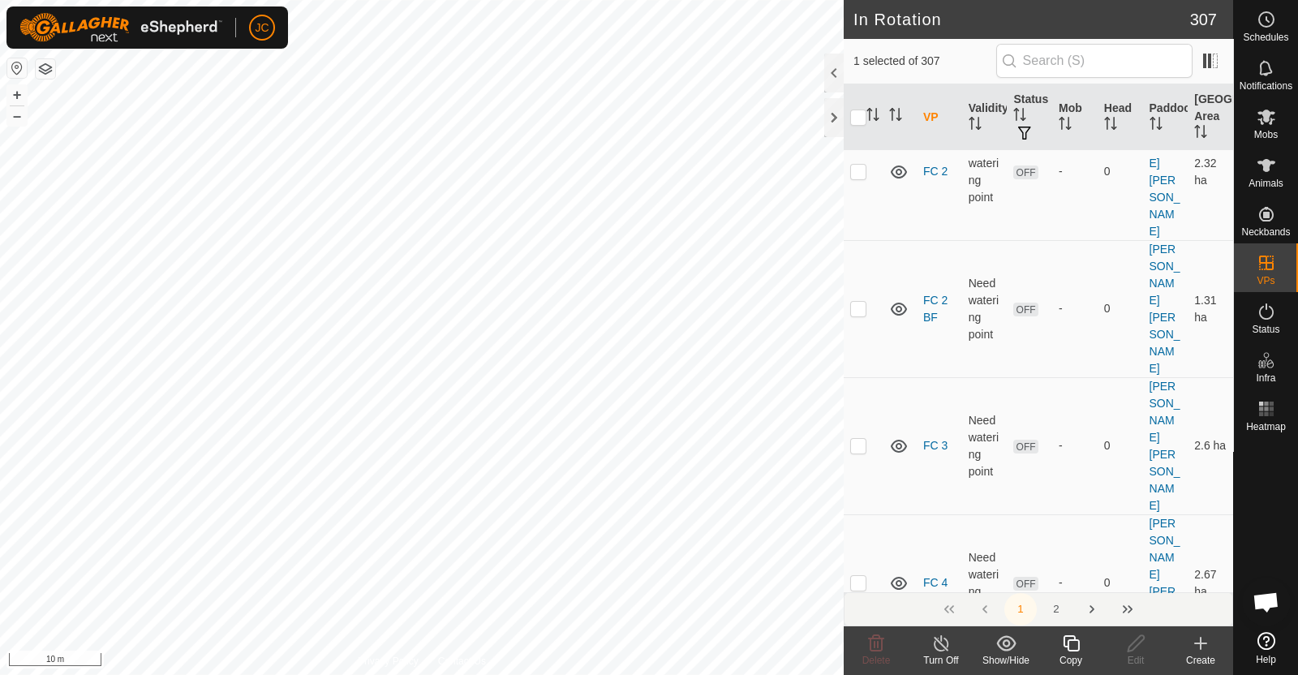
scroll to position [10343, 0]
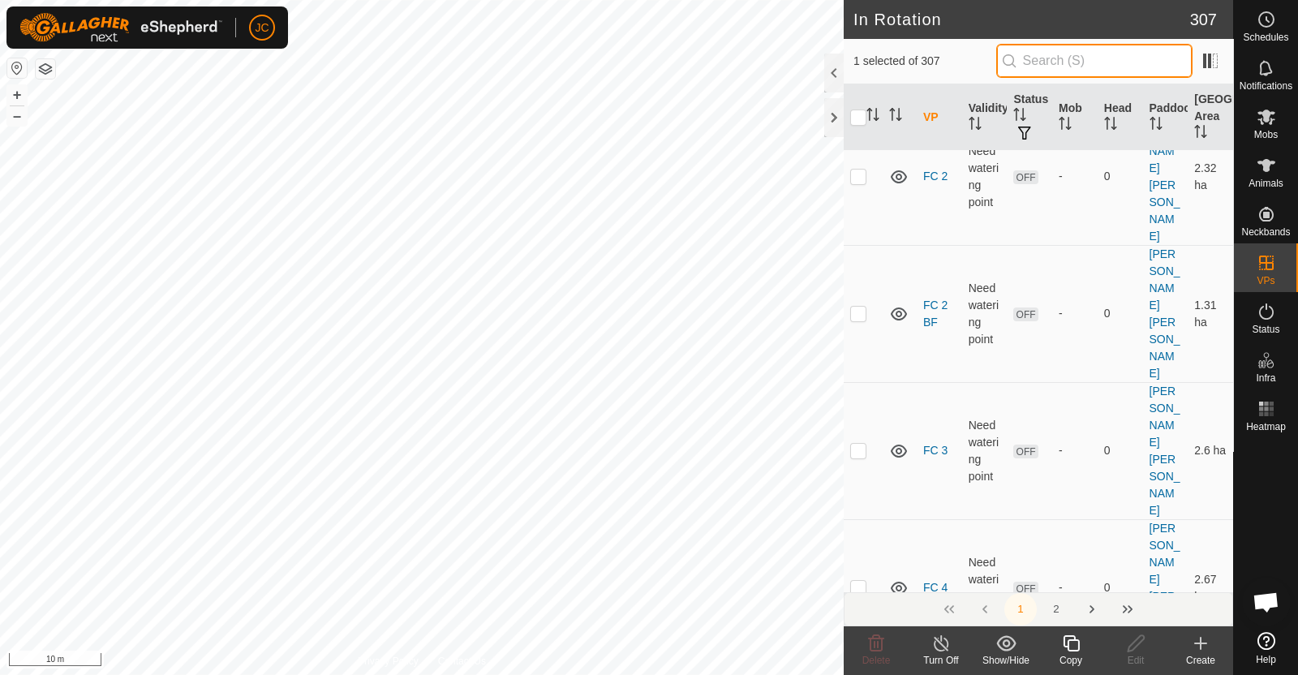
click at [1056, 60] on input "text" at bounding box center [1094, 61] width 196 height 34
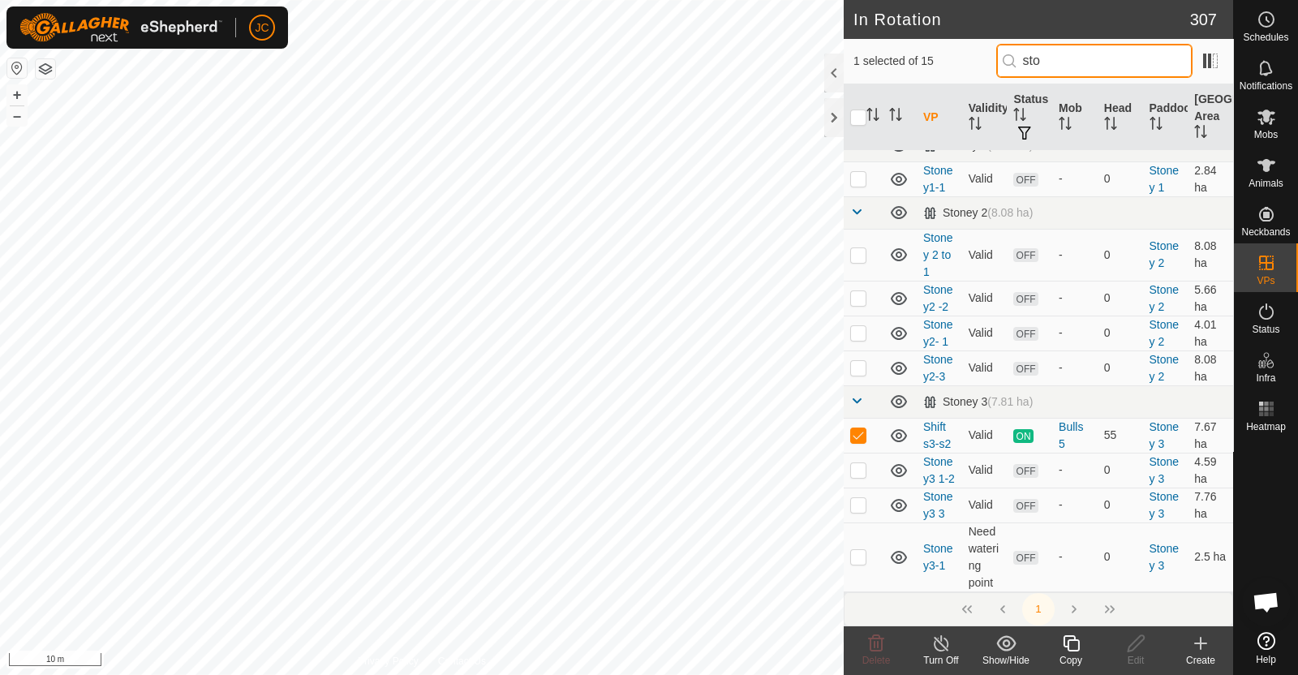
scroll to position [0, 0]
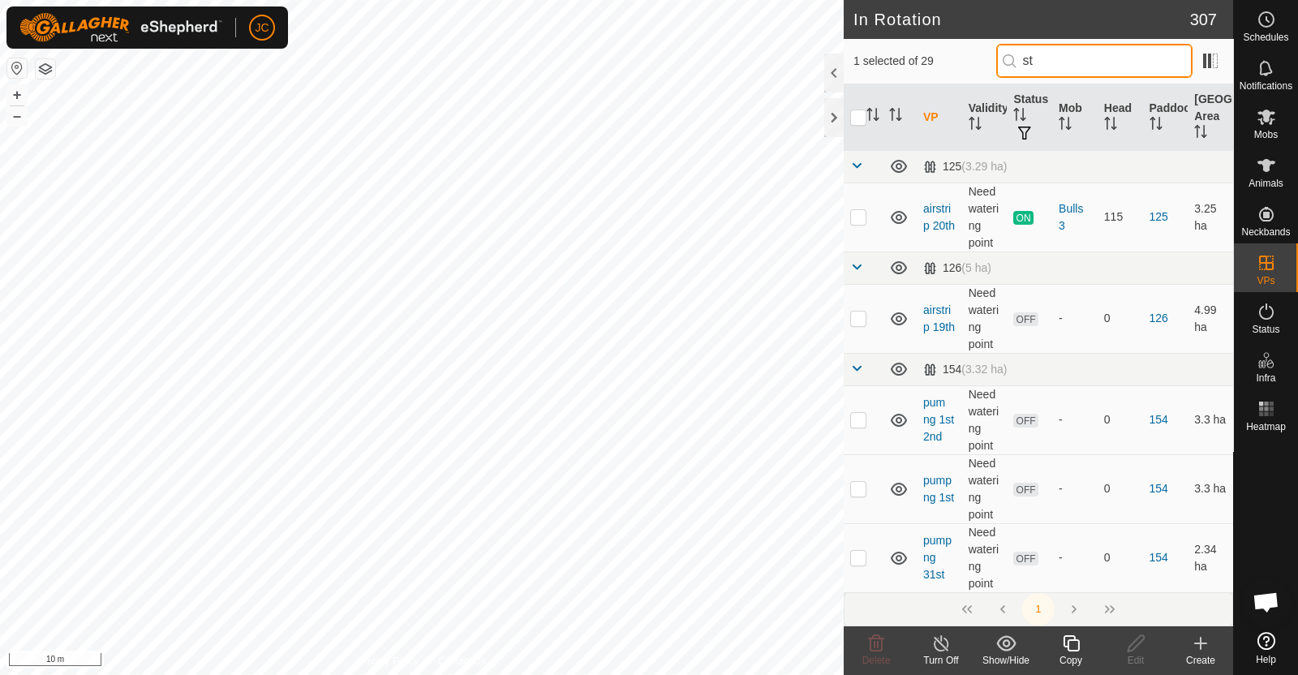
type input "s"
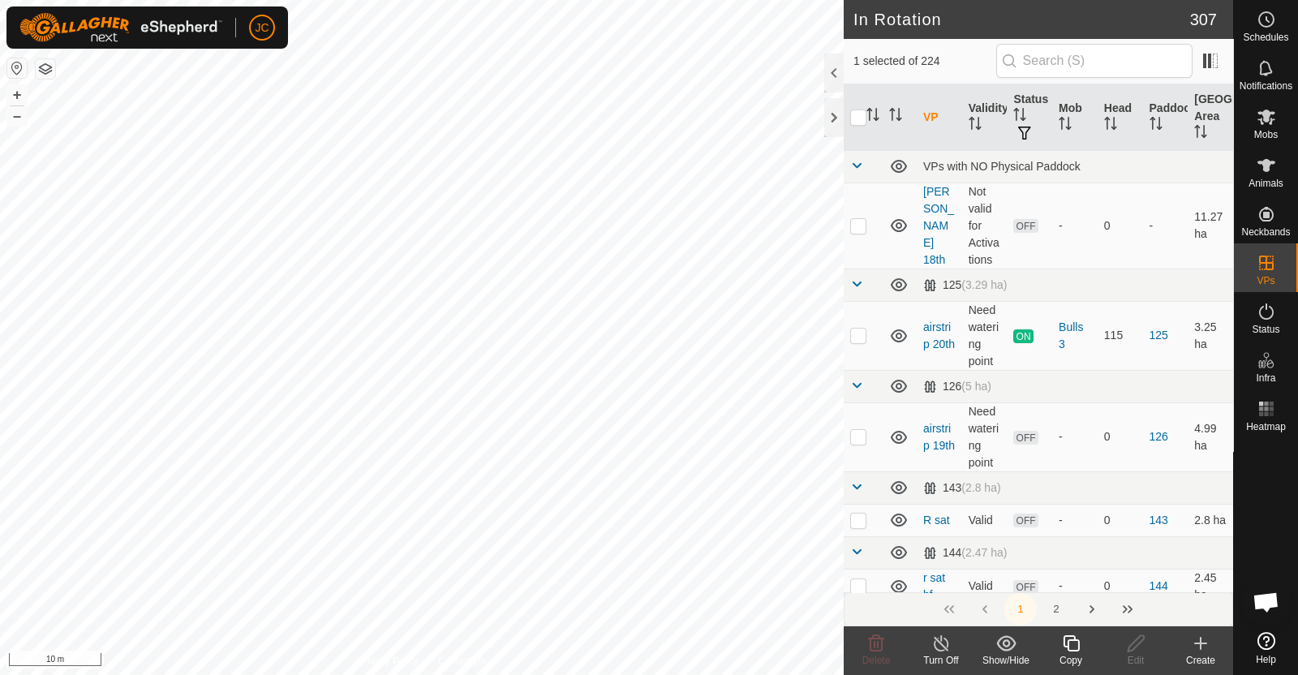
click at [925, 119] on th "VP" at bounding box center [939, 117] width 45 height 67
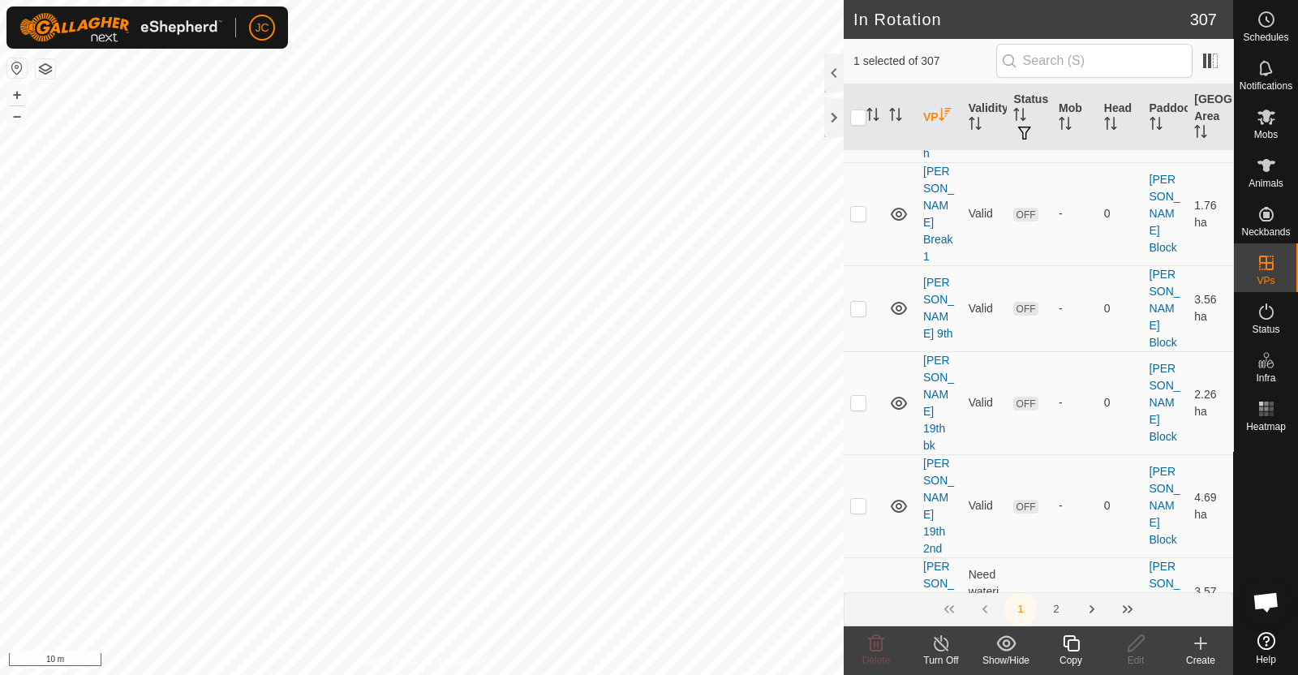
scroll to position [14558, 0]
drag, startPoint x: 1065, startPoint y: 606, endPoint x: 1057, endPoint y: 610, distance: 9.1
click at [1064, 606] on button "2" at bounding box center [1056, 609] width 32 height 32
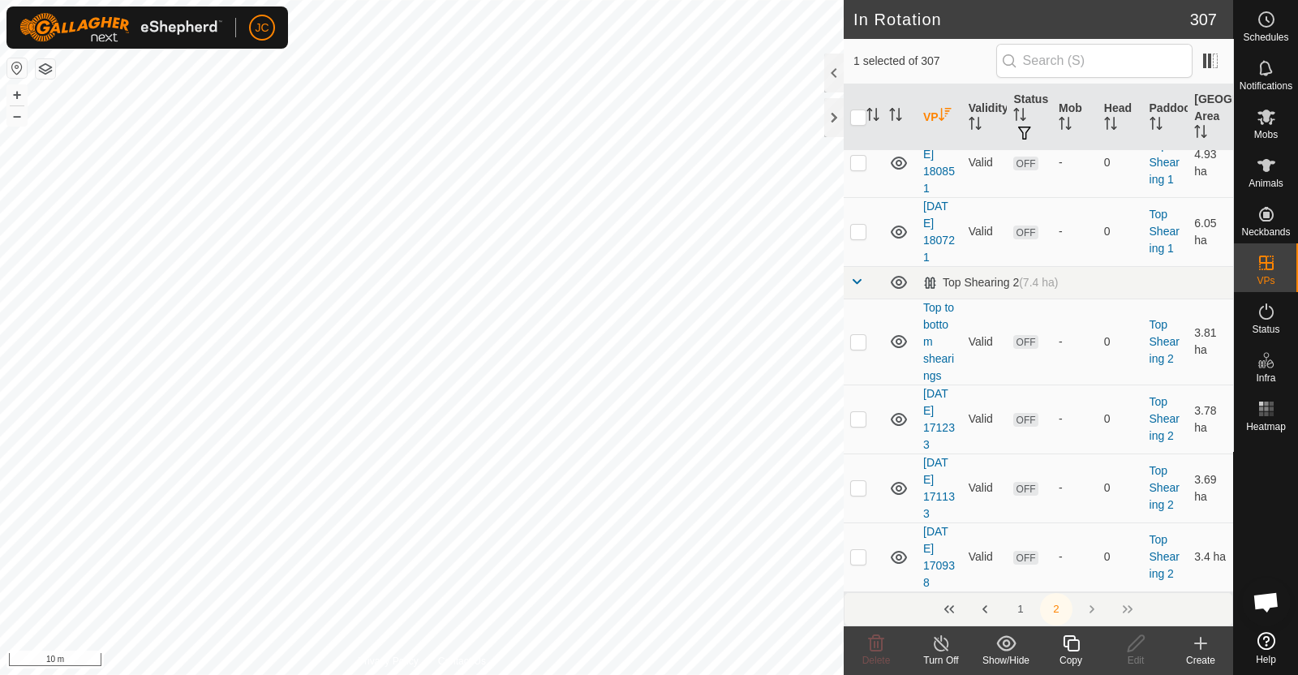
click at [1056, 610] on button "2" at bounding box center [1056, 609] width 32 height 32
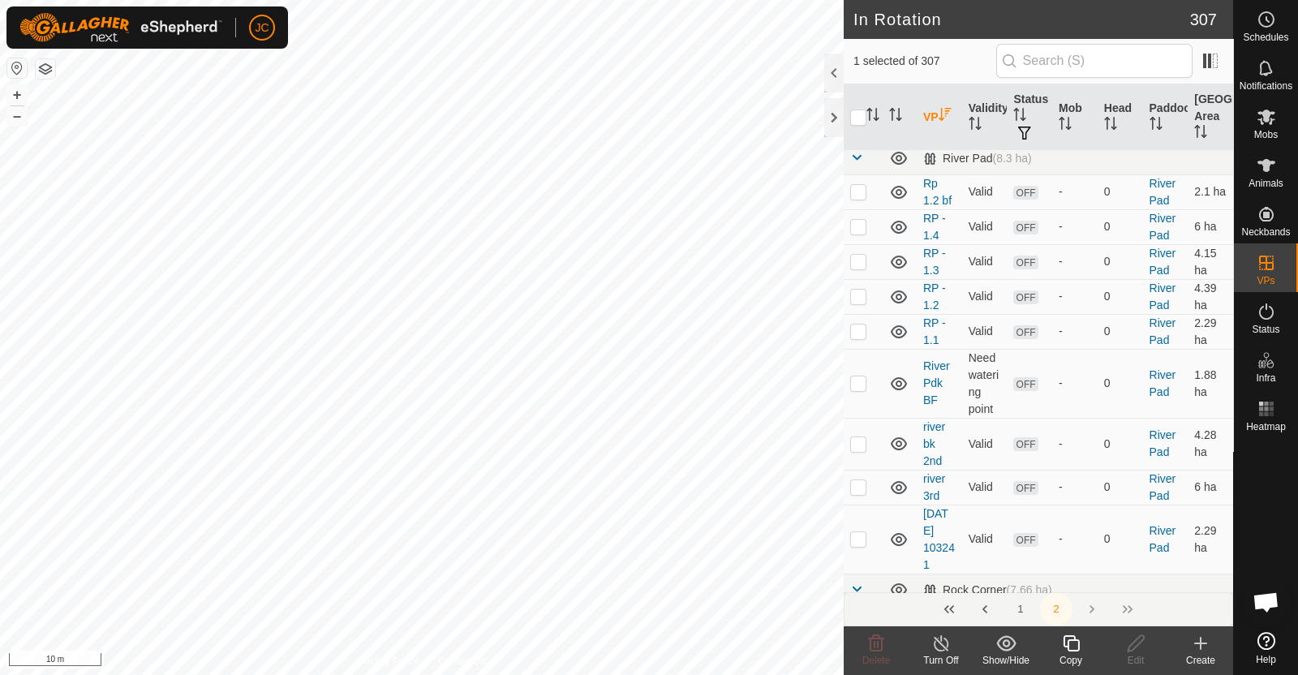
scroll to position [3296, 0]
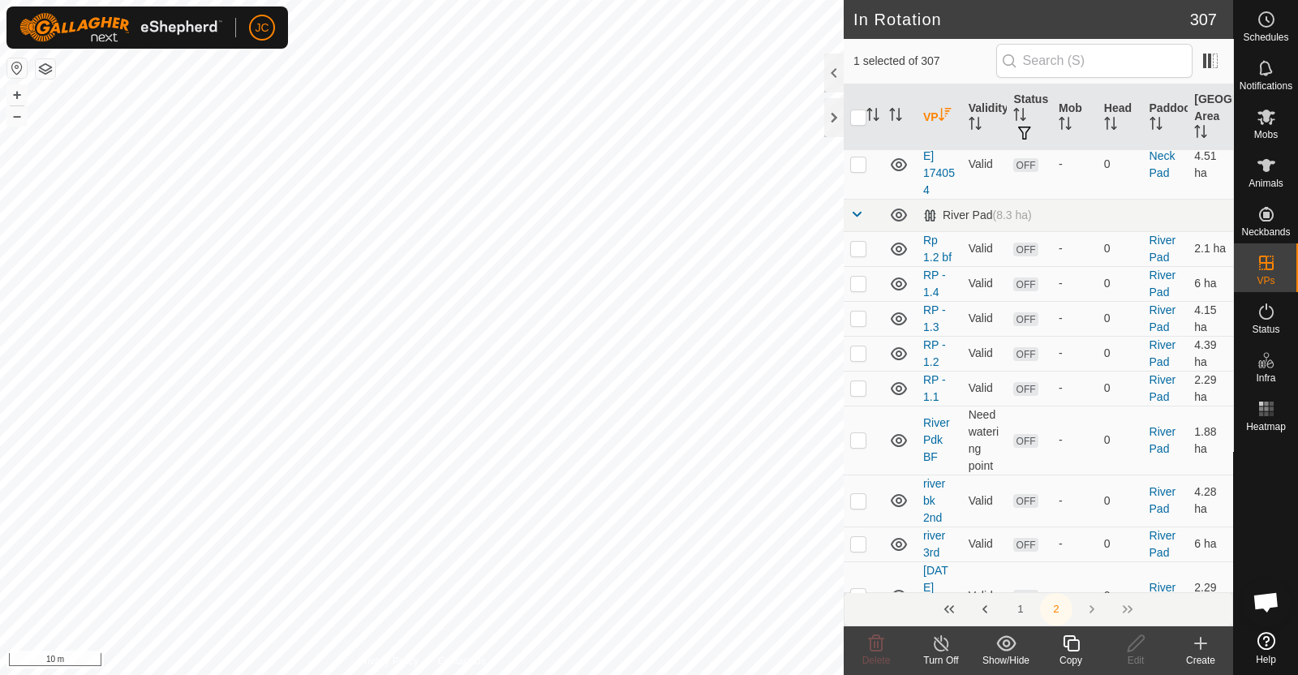
checkbox input "false"
click at [1205, 650] on icon at bounding box center [1200, 643] width 19 height 19
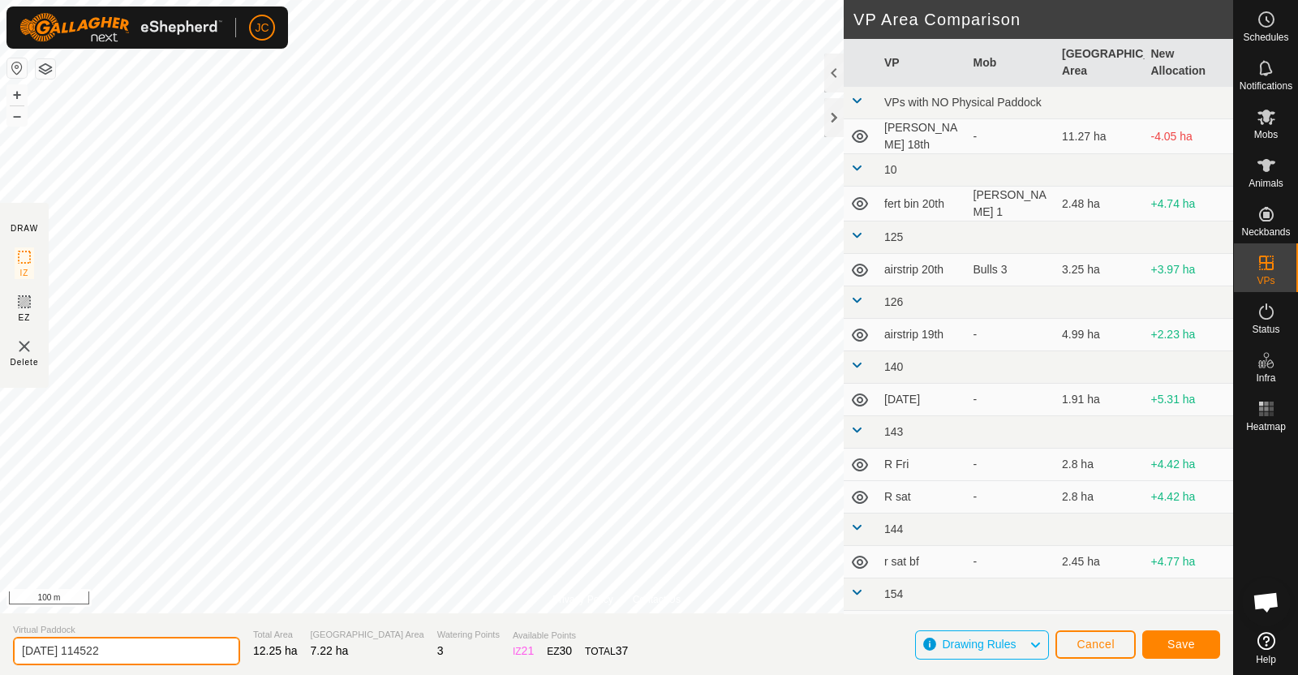
drag, startPoint x: 173, startPoint y: 655, endPoint x: 0, endPoint y: 670, distance: 173.5
click at [0, 670] on section "Virtual Paddock [DATE] 114522 Total Area 12.25 ha Grazing Area 7.22 ha Watering…" at bounding box center [616, 644] width 1233 height 62
type input "stoney 2 shift 20th"
click at [1185, 652] on button "Save" at bounding box center [1181, 644] width 78 height 28
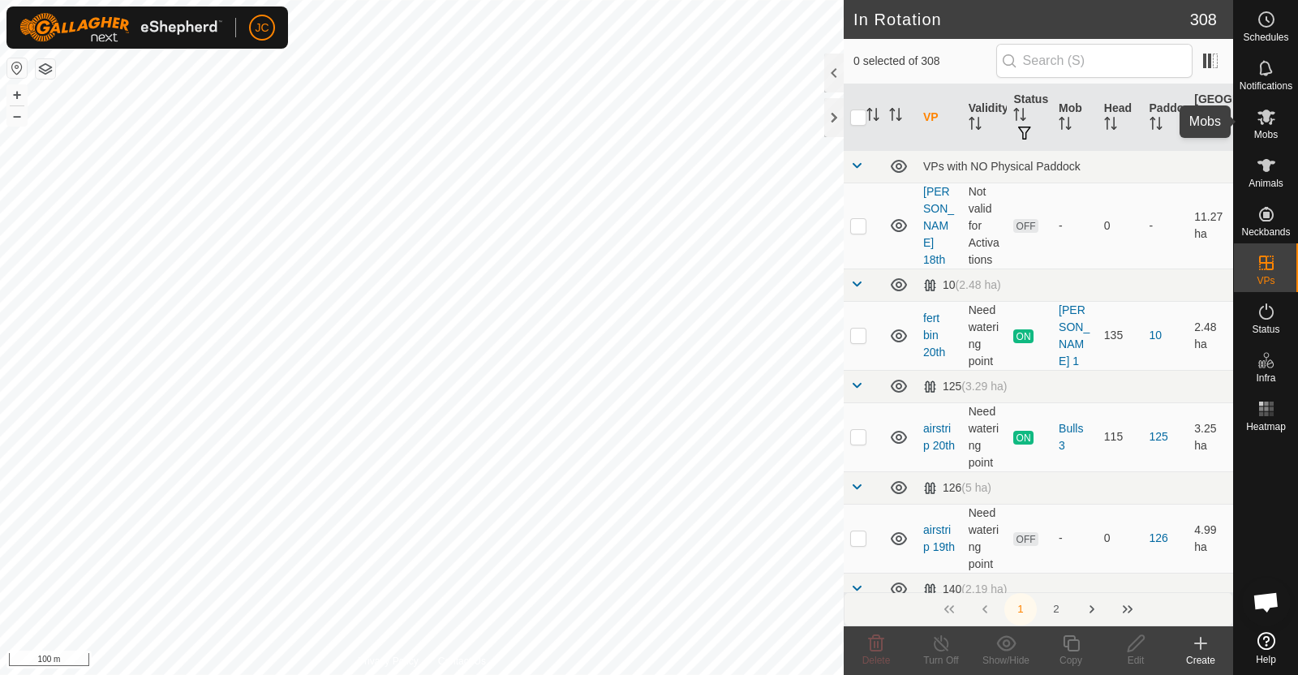
click at [1267, 124] on icon at bounding box center [1266, 116] width 19 height 19
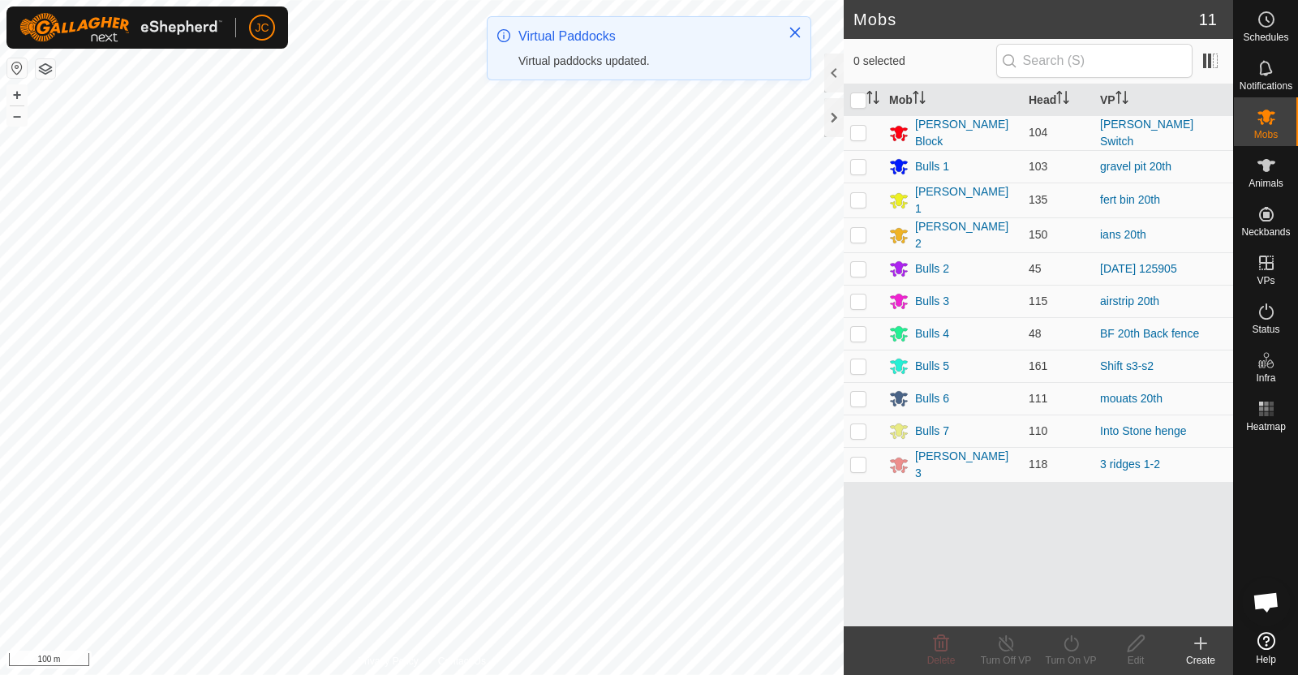
click at [859, 360] on p-checkbox at bounding box center [858, 365] width 16 height 13
checkbox input "true"
click at [1079, 655] on div "Turn On VP" at bounding box center [1070, 660] width 65 height 15
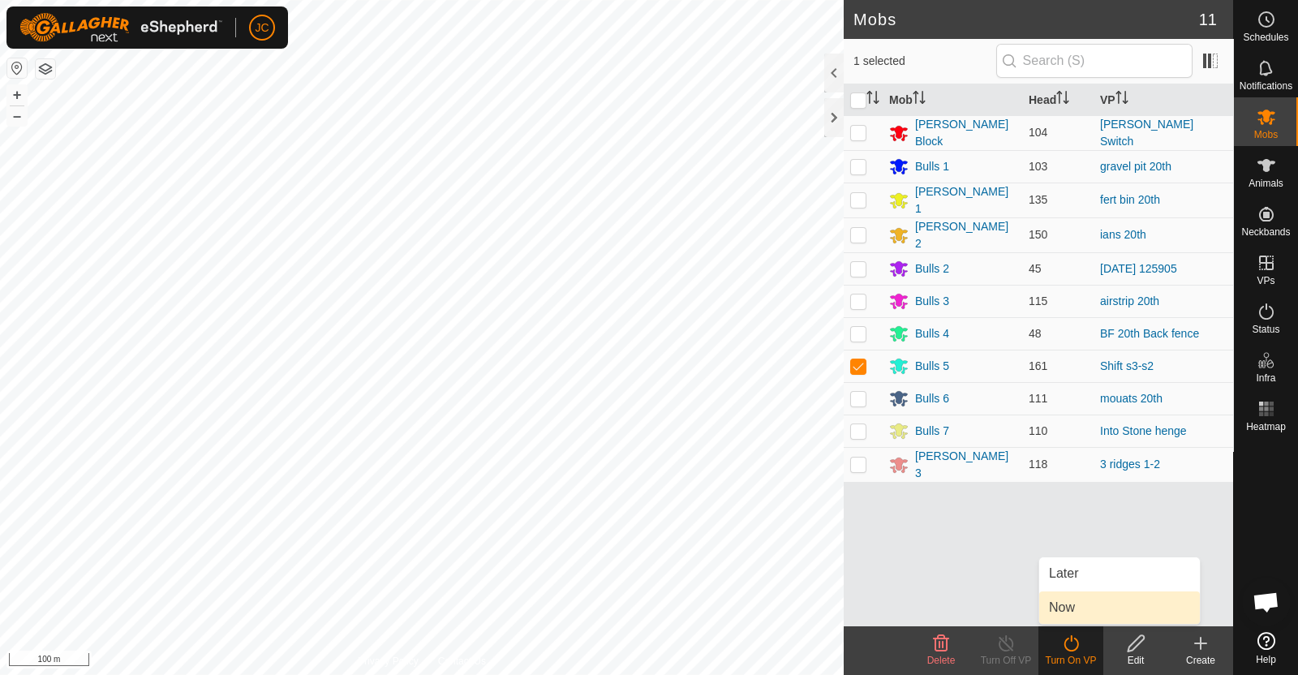
click at [1060, 604] on link "Now" at bounding box center [1119, 607] width 161 height 32
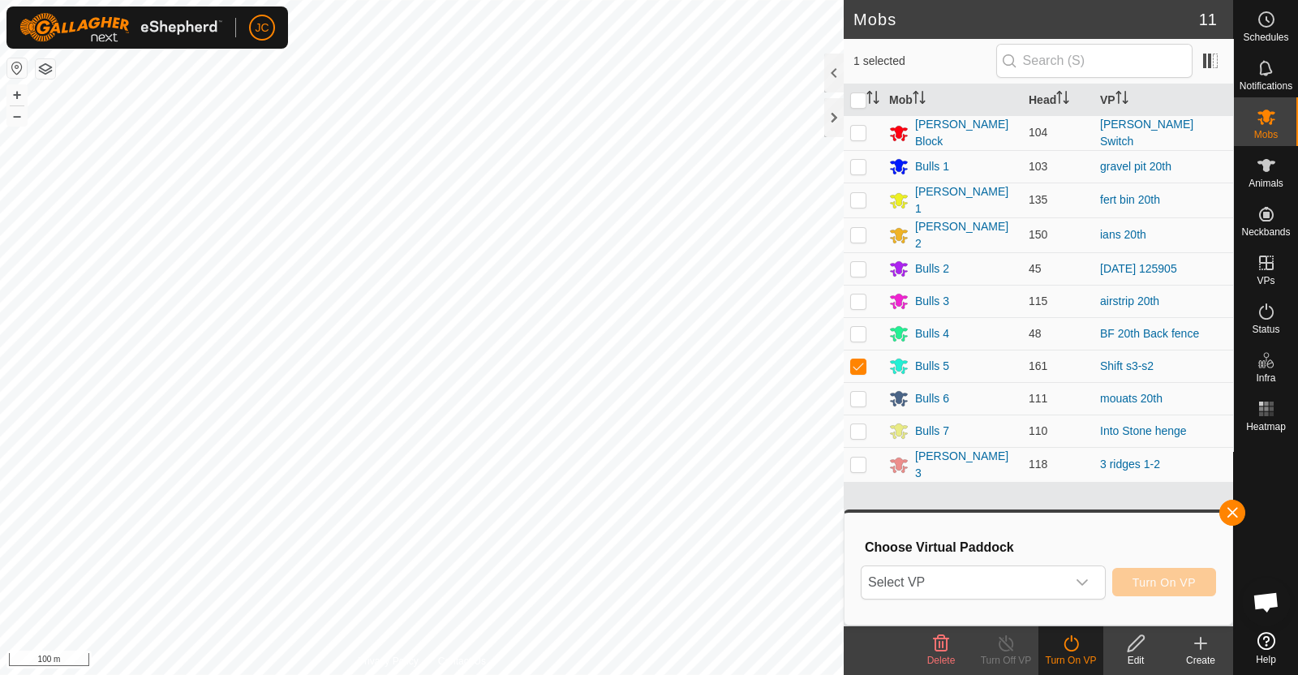
click at [1047, 579] on span "Select VP" at bounding box center [964, 582] width 204 height 32
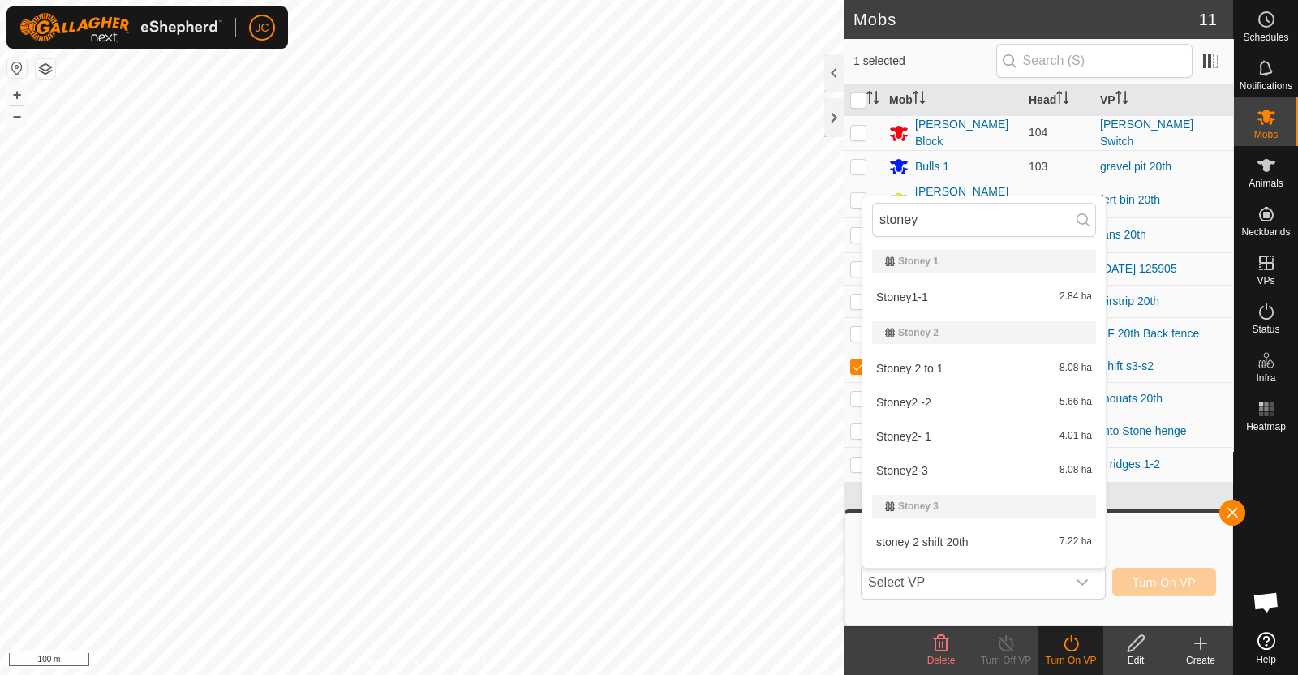
scroll to position [24, 0]
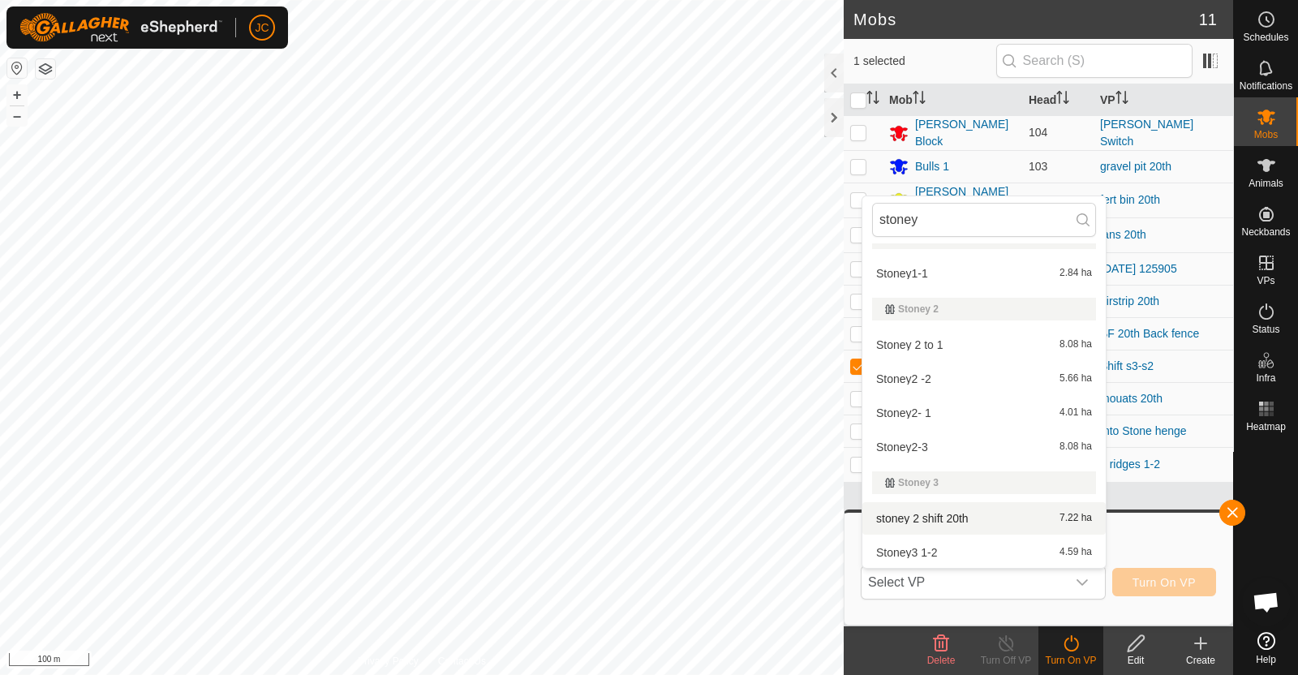
type input "stoney"
click at [996, 510] on li "stoney 2 shift 20th 7.22 ha" at bounding box center [983, 518] width 243 height 32
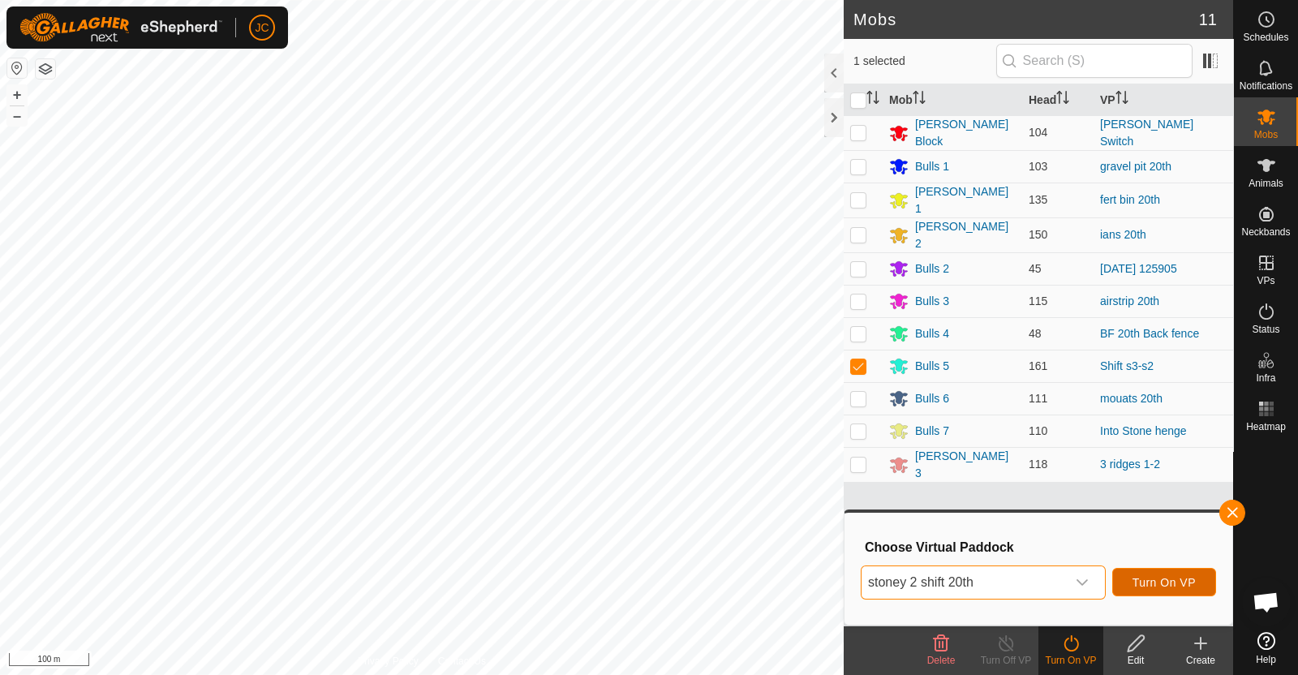
click at [1172, 580] on span "Turn On VP" at bounding box center [1164, 582] width 63 height 13
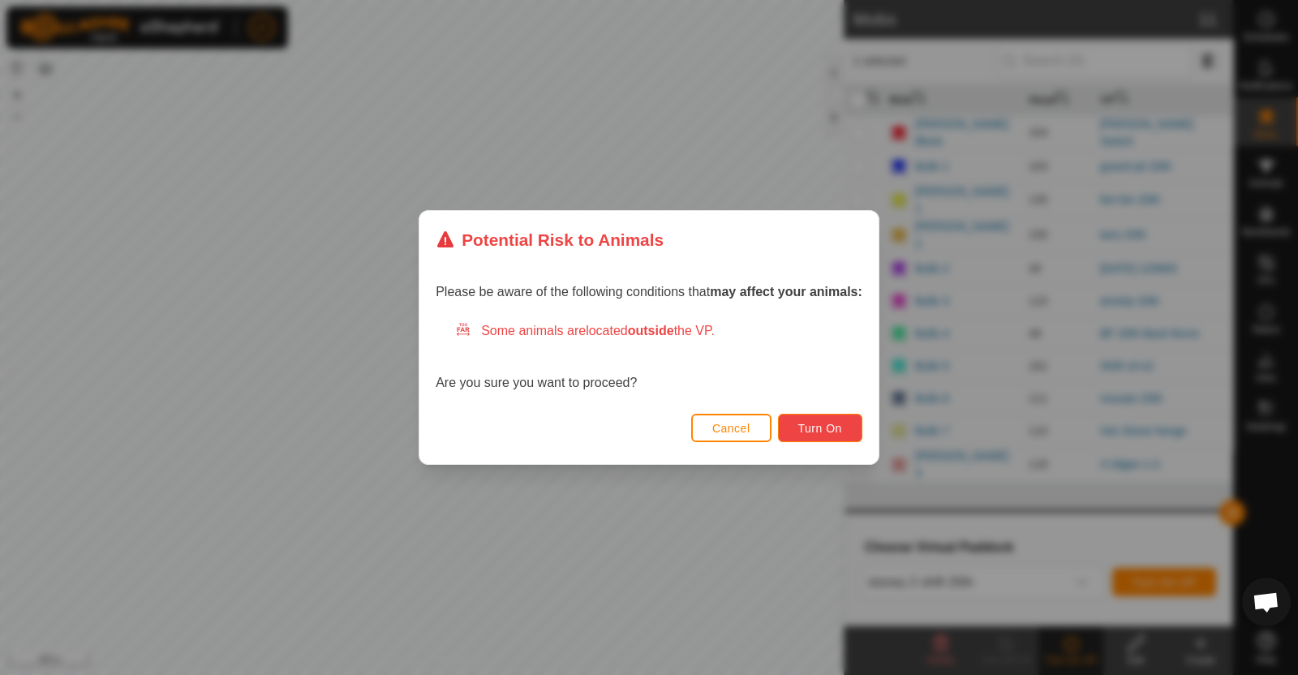
click at [804, 426] on span "Turn On" at bounding box center [820, 428] width 44 height 13
